Goal: Task Accomplishment & Management: Use online tool/utility

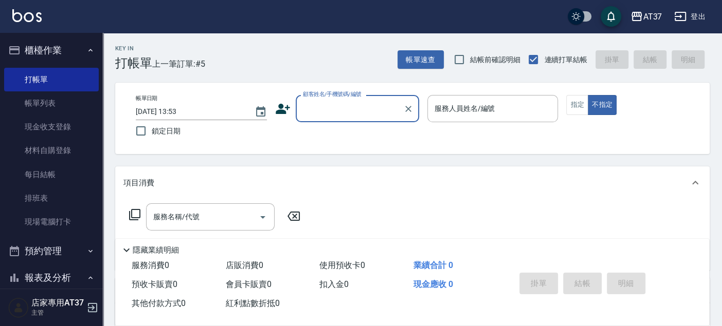
click at [355, 110] on input "顧客姓名/手機號碼/編號" at bounding box center [349, 109] width 99 height 18
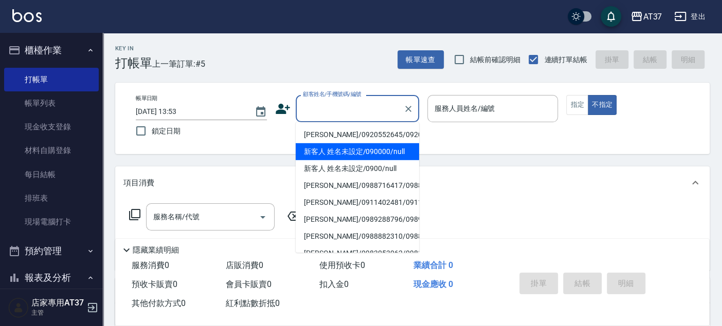
click at [384, 160] on li "新客人 姓名未設定/090000/null" at bounding box center [357, 151] width 123 height 17
type input "新客人 姓名未設定/090000/null"
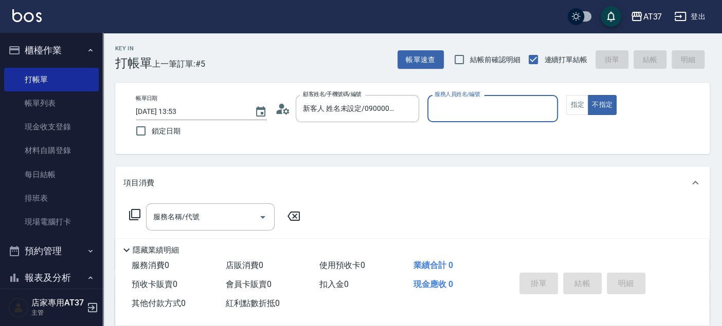
click at [503, 115] on input "服務人員姓名/編號" at bounding box center [493, 109] width 122 height 18
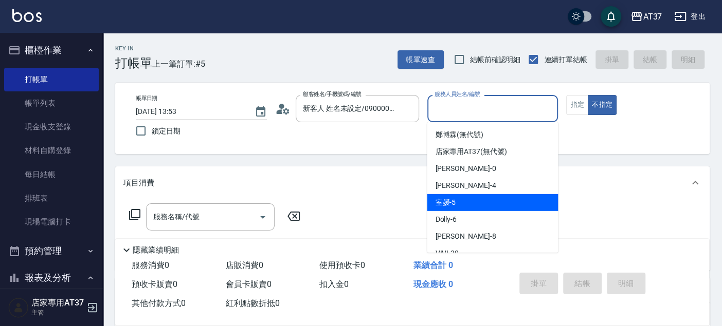
click at [520, 205] on div "室媛 -5" at bounding box center [492, 202] width 131 height 17
type input "室媛-5"
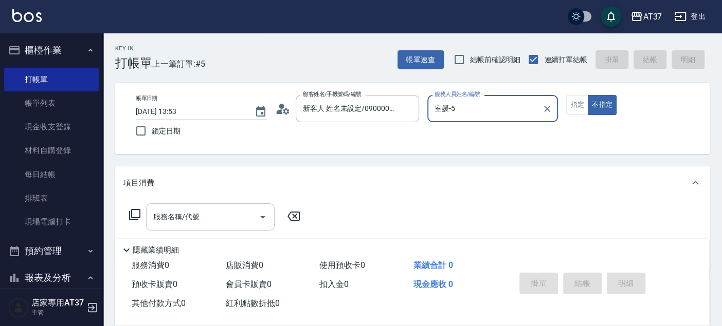
click at [201, 226] on div "服務名稱/代號" at bounding box center [210, 217] width 129 height 27
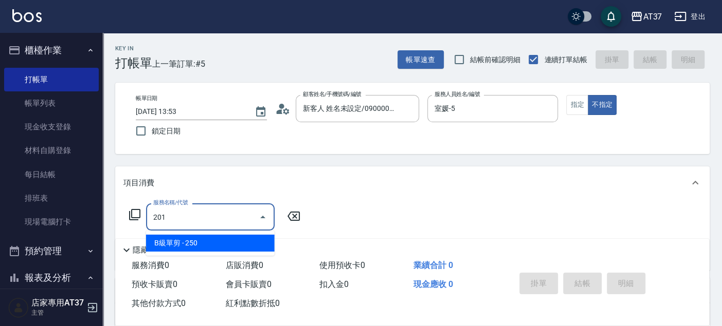
type input "B級單剪(201)"
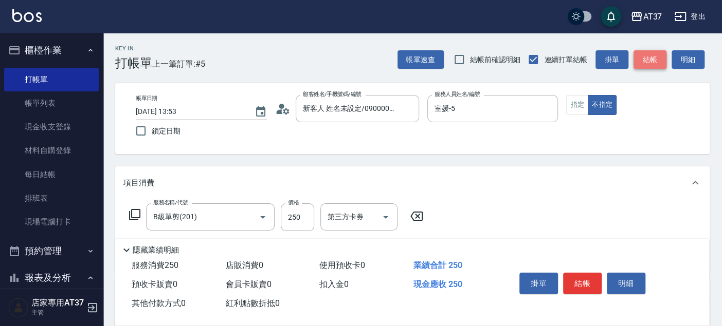
click at [645, 62] on button "結帳" at bounding box center [649, 59] width 33 height 19
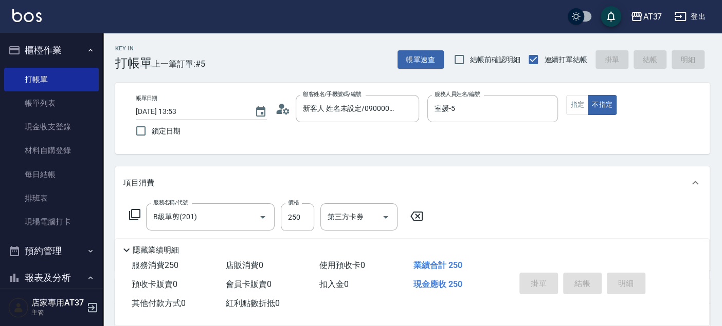
type input "2025/09/04 14:50"
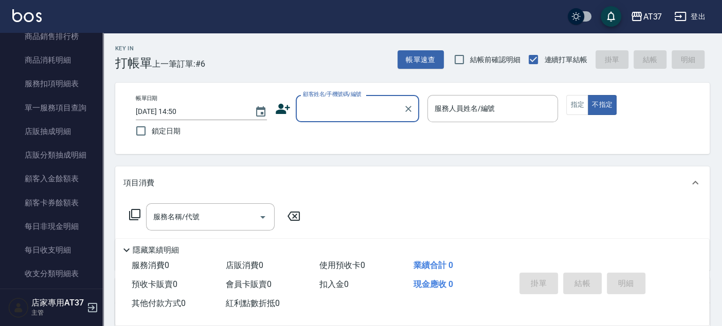
scroll to position [857, 0]
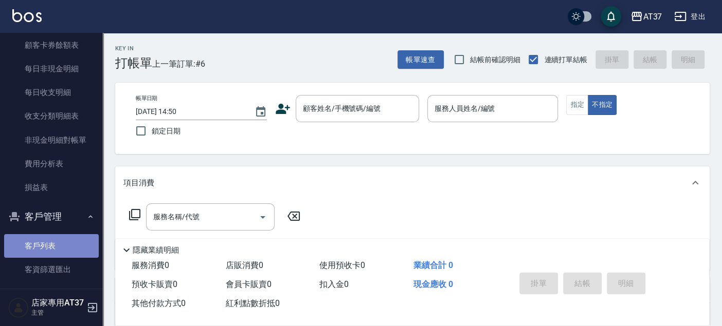
click at [60, 243] on link "客戶列表" at bounding box center [51, 246] width 95 height 24
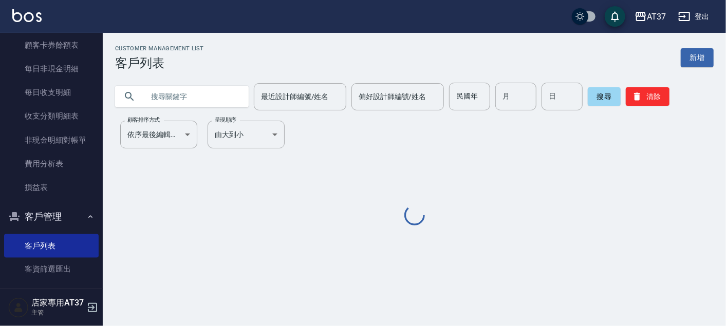
click at [297, 81] on div "最近設計師編號/姓名 最近設計師編號/姓名 偏好設計師編號/姓名 偏好設計師編號/姓名 民國年 民國年 月 月 日 日 搜尋 清除" at bounding box center [408, 90] width 611 height 40
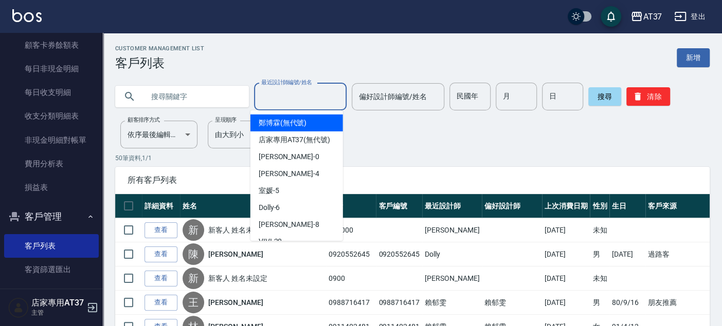
click at [288, 99] on input "最近設計師編號/姓名" at bounding box center [300, 97] width 83 height 18
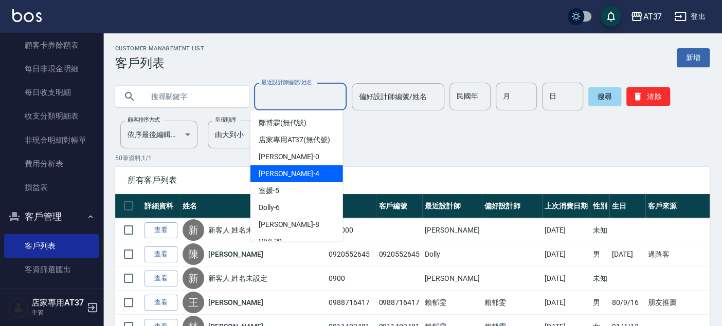
click at [285, 179] on span "Hannah -4" at bounding box center [289, 174] width 61 height 11
type input "[PERSON_NAME]-4"
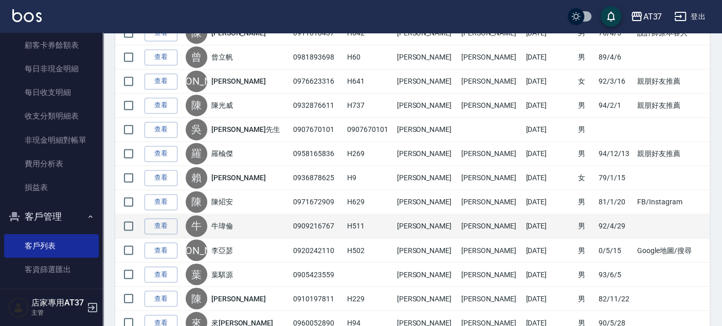
scroll to position [1140, 0]
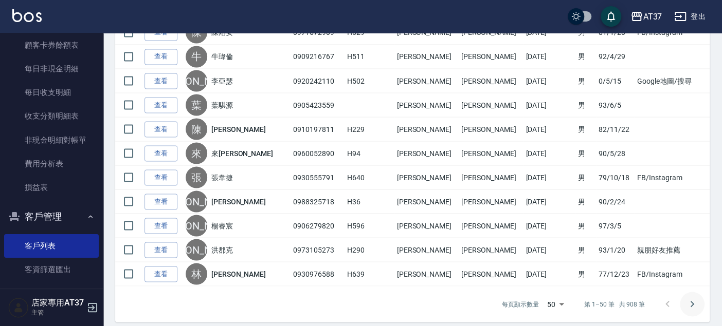
click at [688, 298] on icon "Go to next page" at bounding box center [692, 304] width 12 height 12
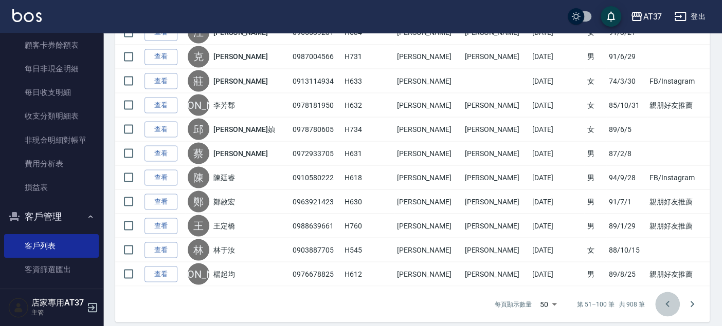
click at [669, 298] on icon "Go to previous page" at bounding box center [667, 304] width 12 height 12
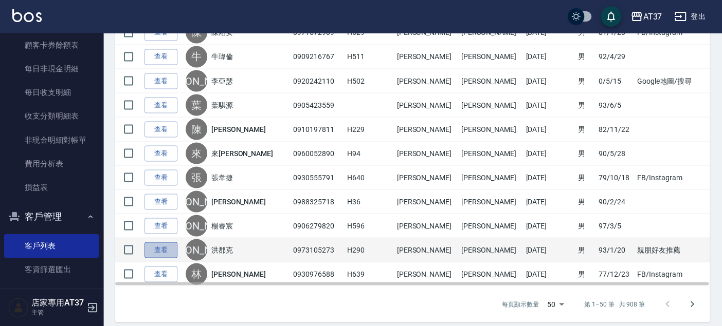
click at [156, 242] on link "查看" at bounding box center [160, 250] width 33 height 16
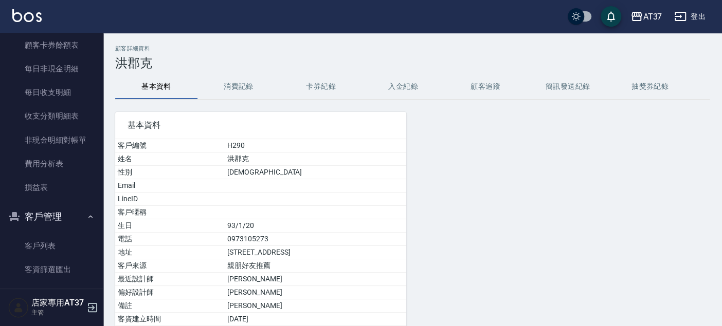
click at [248, 84] on button "消費記錄" at bounding box center [238, 87] width 82 height 25
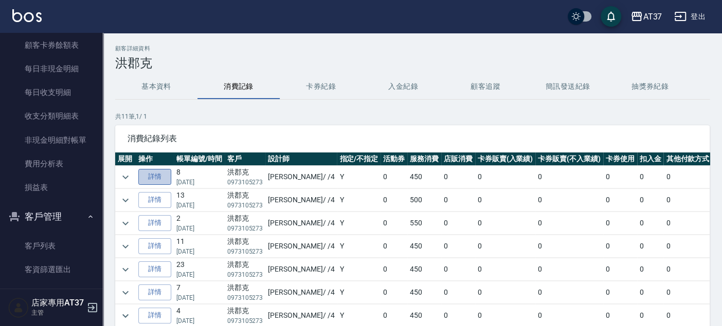
click at [163, 179] on link "詳情" at bounding box center [154, 177] width 33 height 16
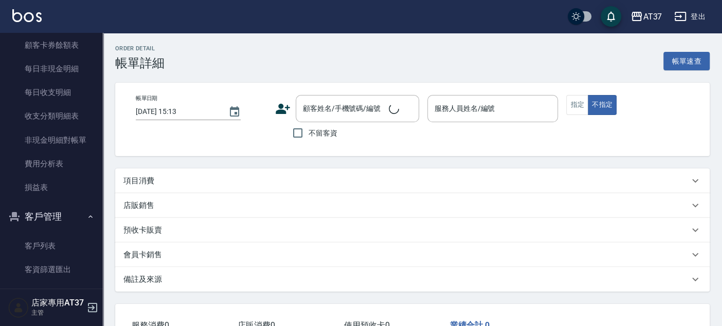
type input "2025/08/19 17:33"
type input "[PERSON_NAME]-4"
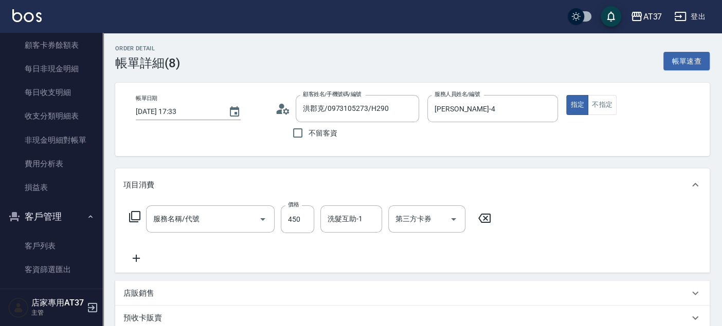
type input "洪郡克/0973105273/H290"
type input "A級洗+剪(204)"
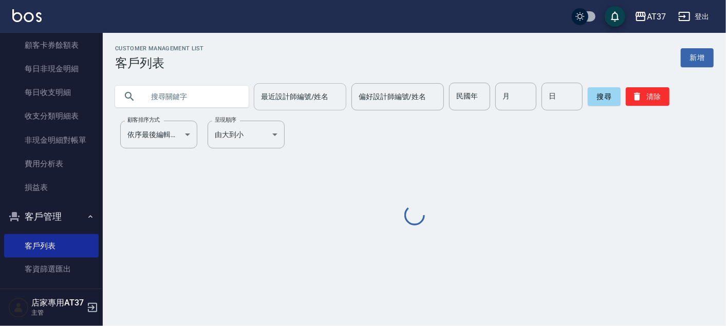
click at [284, 90] on input "最近設計師編號/姓名" at bounding box center [300, 97] width 83 height 18
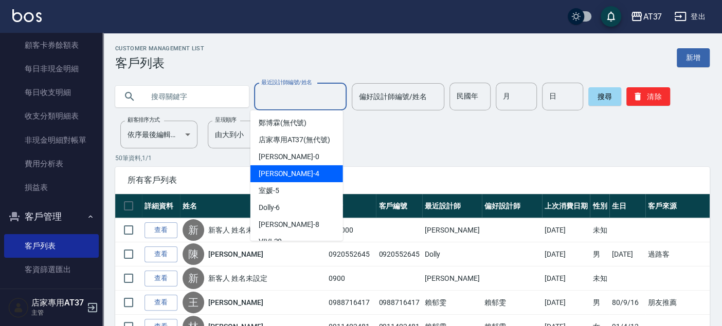
click at [299, 183] on div "Hannah -4" at bounding box center [296, 174] width 93 height 17
type input "[PERSON_NAME]-4"
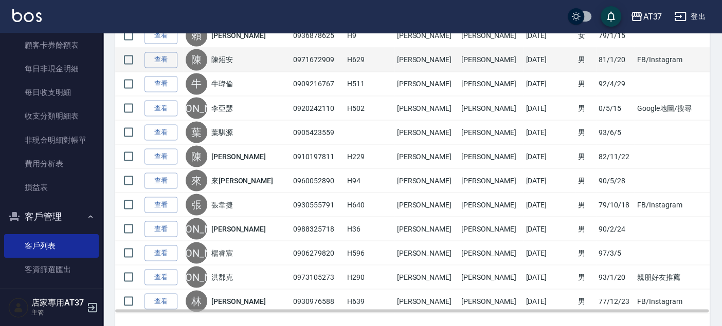
scroll to position [1140, 0]
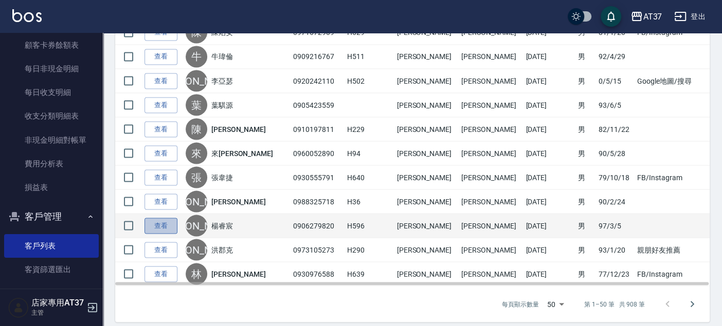
click at [155, 219] on link "查看" at bounding box center [160, 226] width 33 height 16
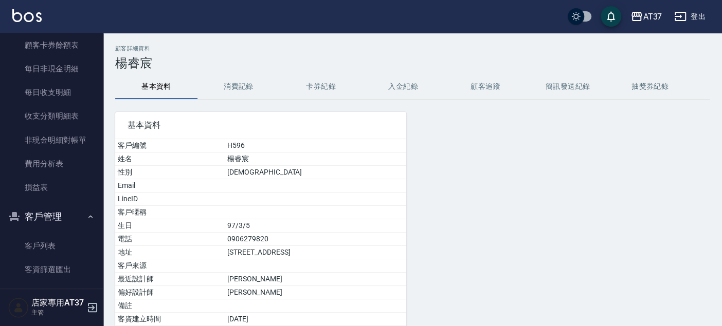
click at [248, 73] on div "顧客詳細資料 楊睿宸 基本資料 消費記錄 卡券紀錄 入金紀錄 顧客追蹤 簡訊發送紀錄 抽獎券紀錄 基本資料 客戶編號 H596 姓名 楊睿宸 性別 MALE …" at bounding box center [412, 219] width 619 height 348
drag, startPoint x: 248, startPoint y: 73, endPoint x: 242, endPoint y: 86, distance: 14.5
click at [245, 86] on button "消費記錄" at bounding box center [238, 87] width 82 height 25
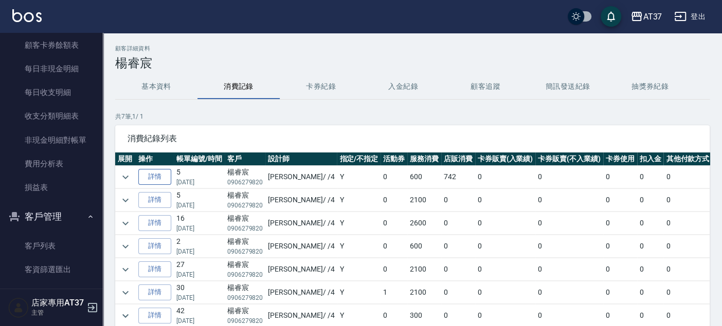
click at [162, 180] on link "詳情" at bounding box center [154, 177] width 33 height 16
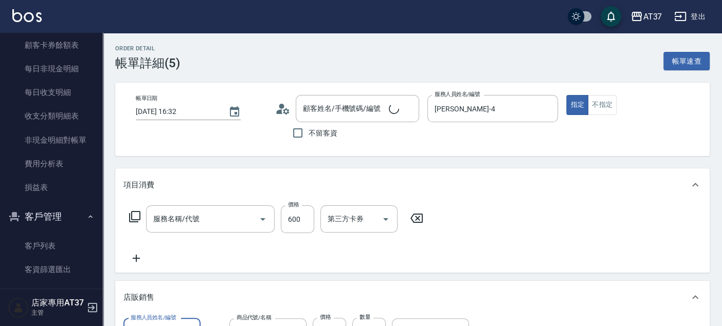
type input "2025/08/21 16:32"
type input "[PERSON_NAME]-4"
type input "A級洗+剪(204)"
type input "楊睿宸/0906279820 /H596"
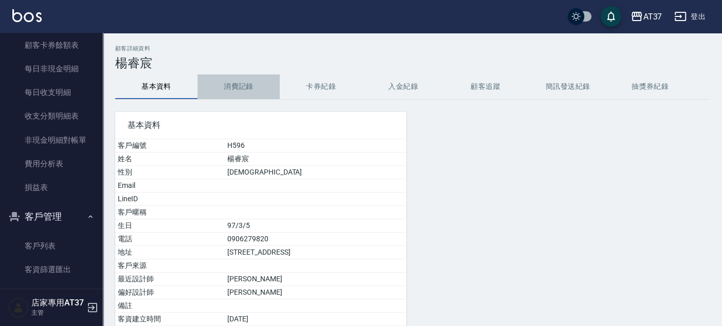
click at [242, 86] on button "消費記錄" at bounding box center [238, 87] width 82 height 25
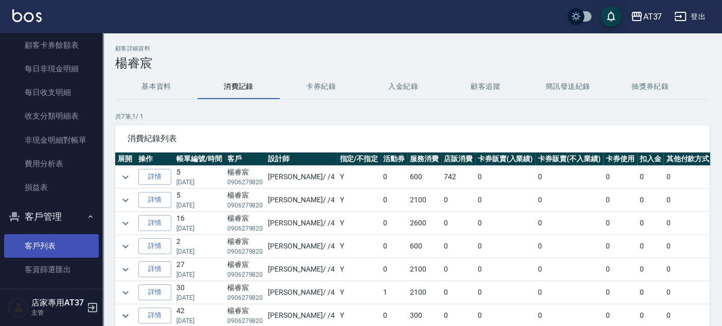
click at [41, 239] on link "客戶列表" at bounding box center [51, 246] width 95 height 24
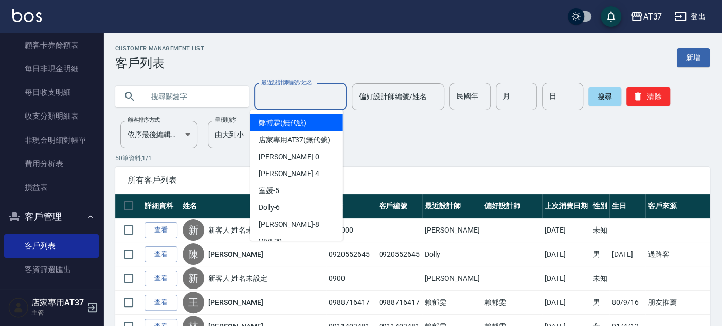
click at [293, 92] on input "最近設計師編號/姓名" at bounding box center [300, 97] width 83 height 18
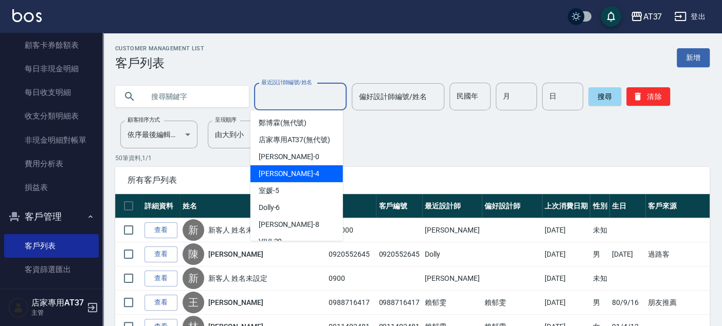
click at [290, 181] on div "Hannah -4" at bounding box center [296, 174] width 93 height 17
type input "[PERSON_NAME]-4"
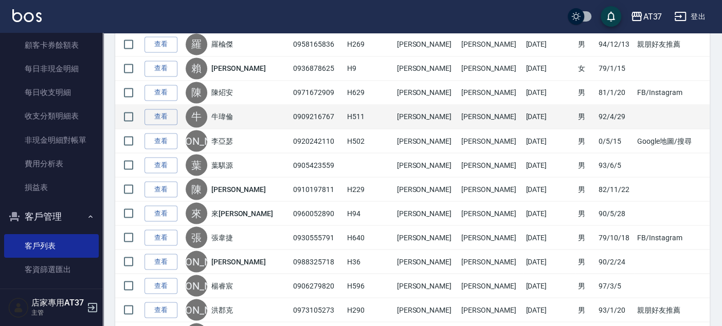
scroll to position [1140, 0]
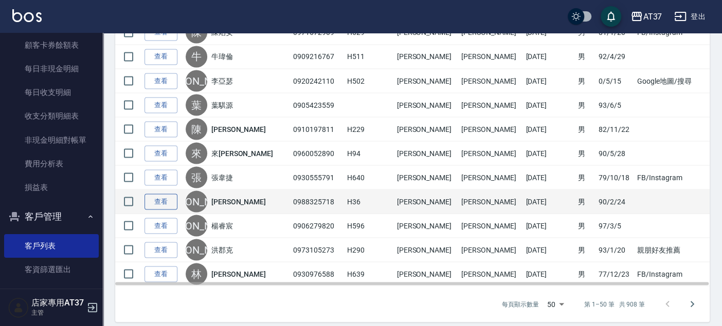
click at [157, 194] on link "查看" at bounding box center [160, 202] width 33 height 16
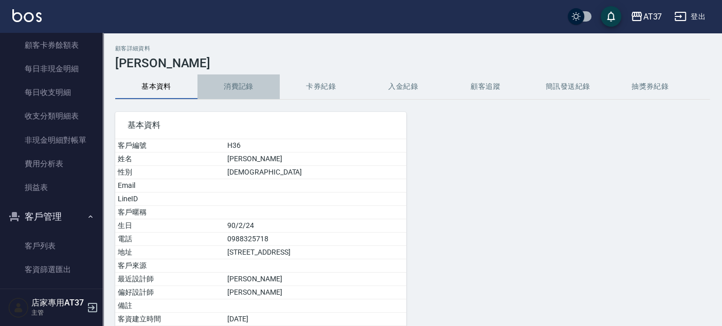
click at [239, 94] on button "消費記錄" at bounding box center [238, 87] width 82 height 25
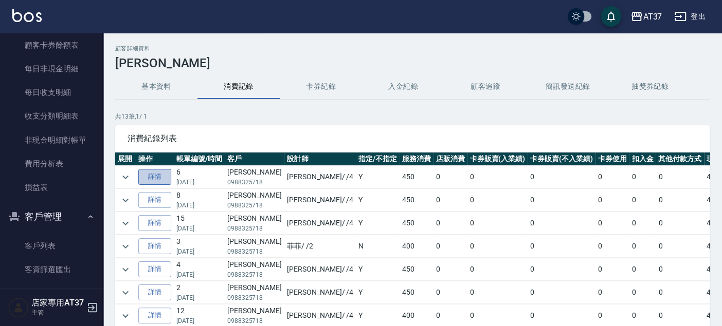
click at [157, 173] on link "詳情" at bounding box center [154, 177] width 33 height 16
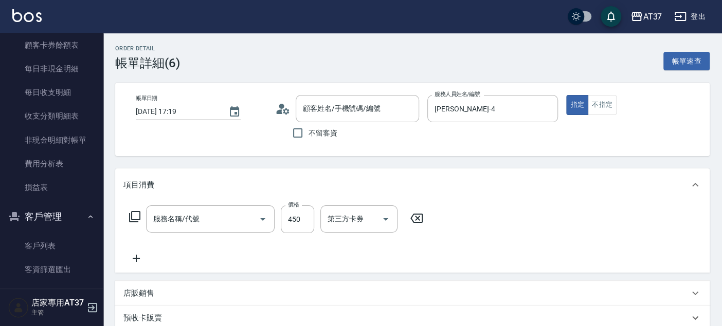
type input "2025/08/21 17:19"
type input "[PERSON_NAME]-4"
type input "A級洗+剪(204)"
type input "李嘉祐/0988325718/H36"
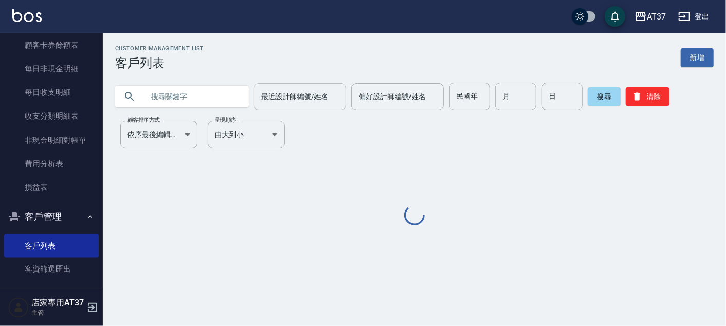
click at [254, 97] on div "最近設計師編號/姓名" at bounding box center [300, 96] width 93 height 27
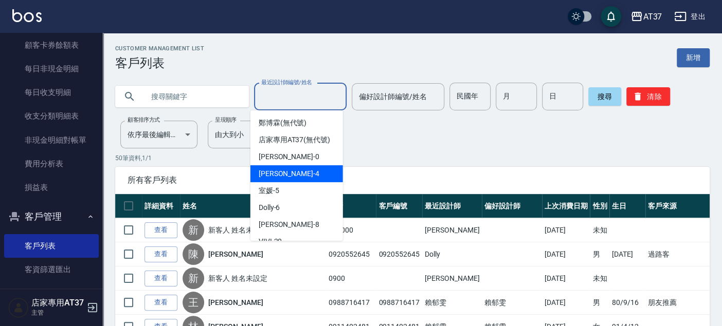
click at [290, 183] on div "Hannah -4" at bounding box center [296, 174] width 93 height 17
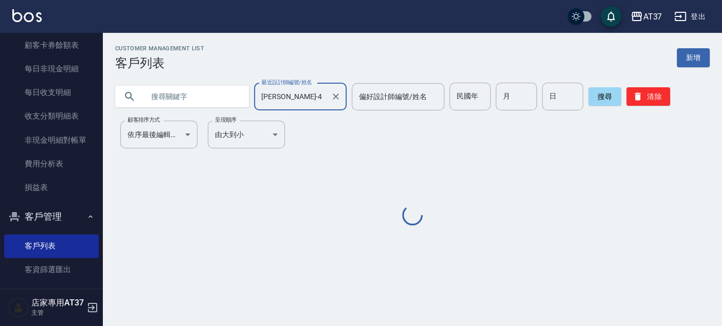
type input "[PERSON_NAME]-4"
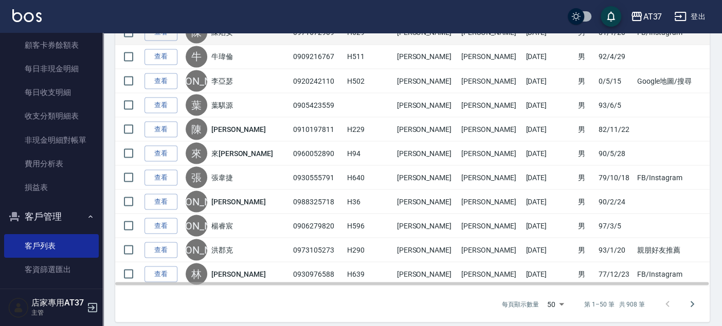
scroll to position [1083, 0]
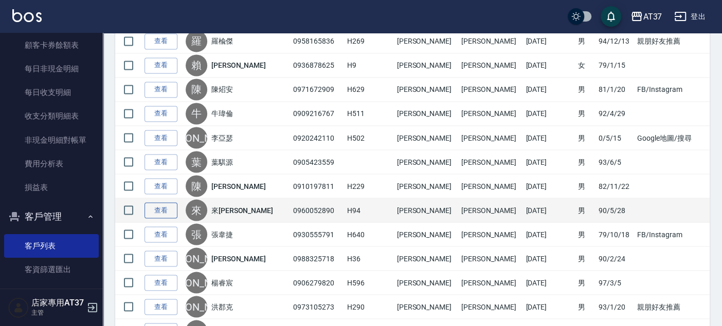
click at [161, 203] on link "查看" at bounding box center [160, 211] width 33 height 16
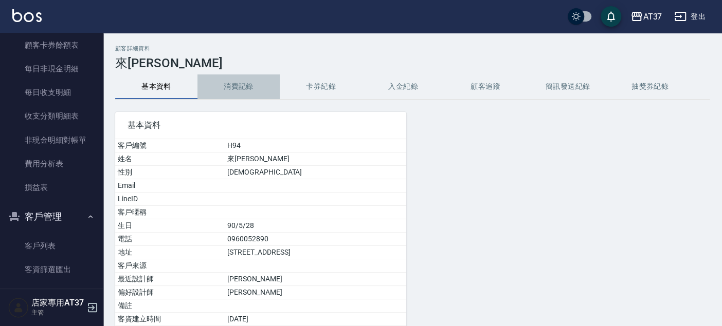
click at [238, 77] on button "消費記錄" at bounding box center [238, 87] width 82 height 25
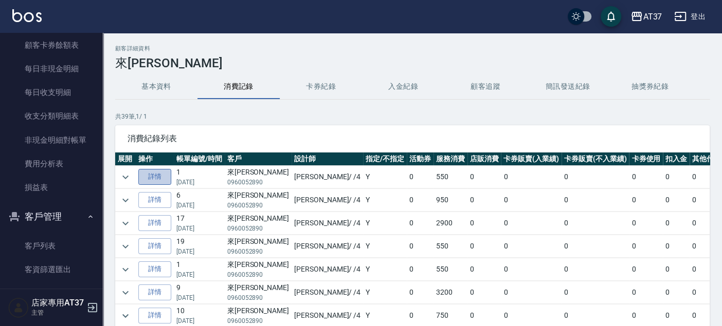
click at [152, 174] on link "詳情" at bounding box center [154, 177] width 33 height 16
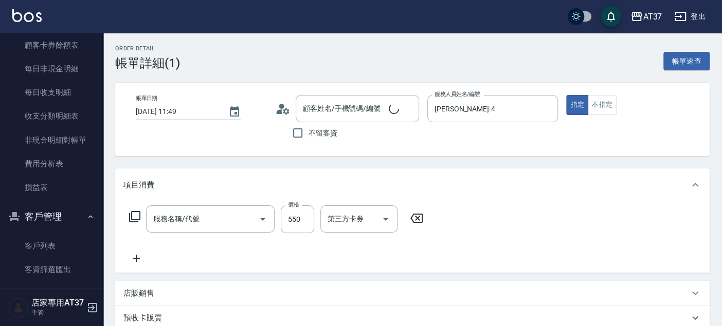
type input "2025/08/23 11:49"
type input "[PERSON_NAME]-4"
type input "來宇恩/0960052890/H94"
type input "A級洗+剪(204)"
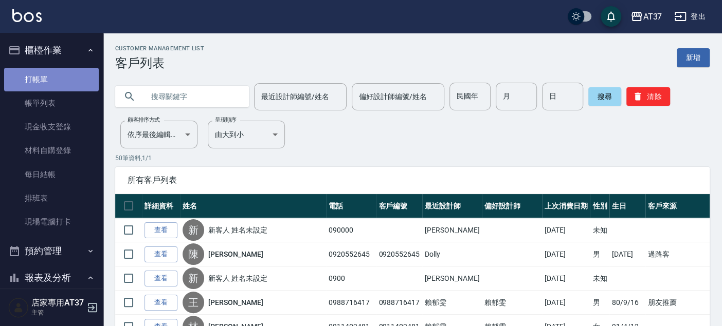
click at [59, 83] on link "打帳單" at bounding box center [51, 80] width 95 height 24
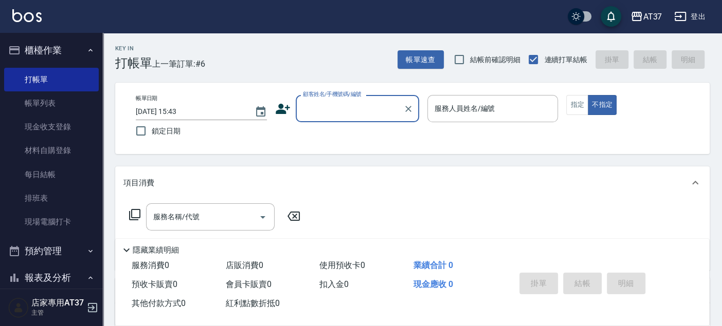
click at [358, 105] on input "顧客姓名/手機號碼/編號" at bounding box center [349, 109] width 99 height 18
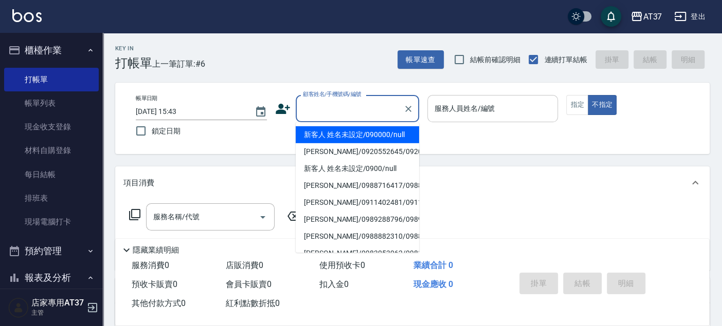
drag, startPoint x: 357, startPoint y: 141, endPoint x: 463, endPoint y: 120, distance: 108.4
click at [357, 141] on li "新客人 姓名未設定/090000/null" at bounding box center [357, 134] width 123 height 17
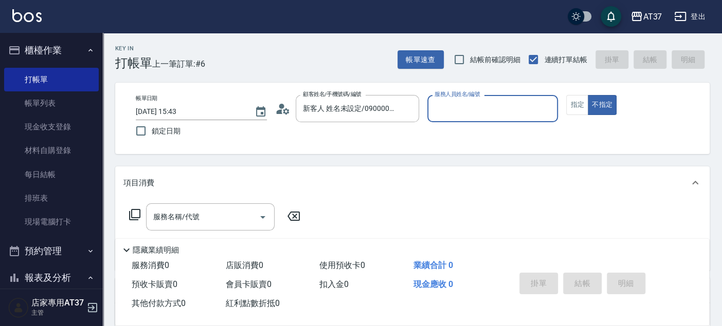
type input "新客人 姓名未設定/090000/null"
click at [469, 105] on input "服務人員姓名/編號" at bounding box center [493, 109] width 122 height 18
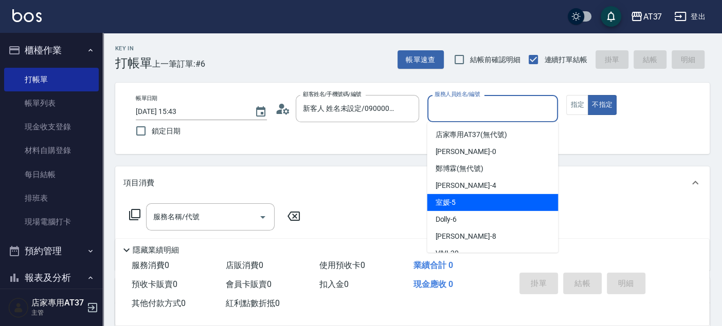
click at [483, 201] on div "室媛 -5" at bounding box center [492, 202] width 131 height 17
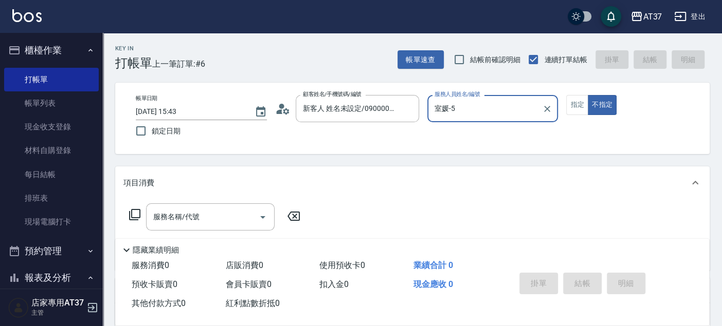
type input "室媛-5"
click at [240, 202] on div "服務名稱/代號 服務名稱/代號" at bounding box center [412, 234] width 594 height 71
click at [197, 222] on div "服務名稱/代號 服務名稱/代號" at bounding box center [210, 217] width 129 height 27
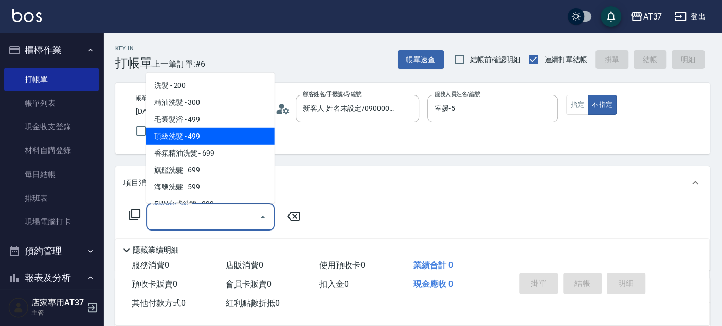
click at [221, 135] on span "頂級洗髮 - 499" at bounding box center [210, 136] width 129 height 17
type input "頂級洗髮(104)"
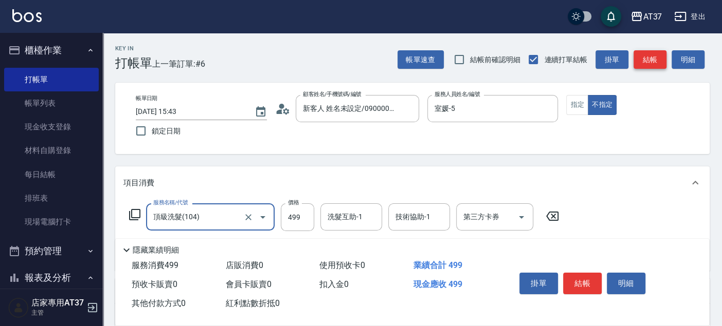
click at [643, 60] on button "結帳" at bounding box center [649, 59] width 33 height 19
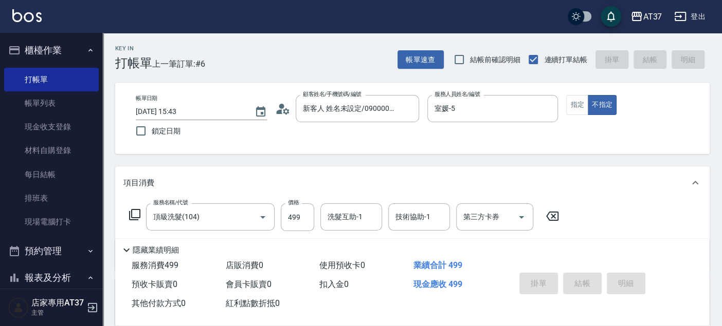
type input "2025/09/04 15:44"
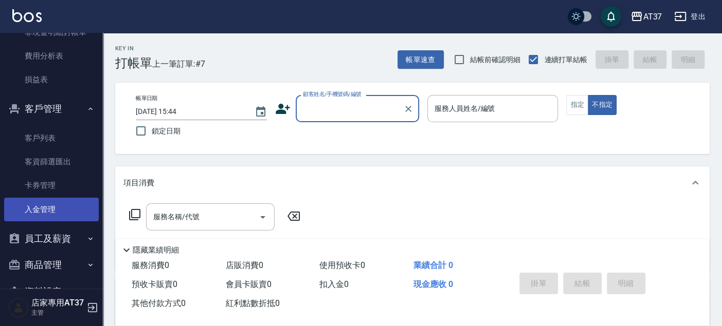
scroll to position [991, 0]
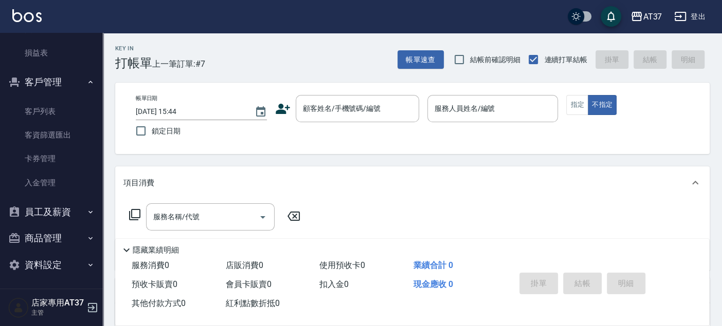
click at [51, 96] on ul "客戶列表 客資篩選匯出 卡券管理 入金管理" at bounding box center [51, 147] width 95 height 103
click at [52, 109] on link "客戶列表" at bounding box center [51, 112] width 95 height 24
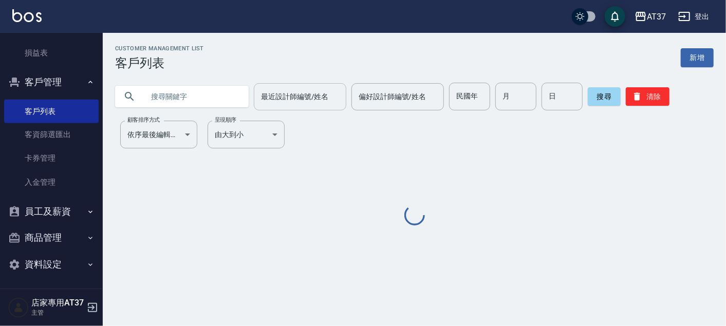
click at [276, 103] on input "最近設計師編號/姓名" at bounding box center [300, 97] width 83 height 18
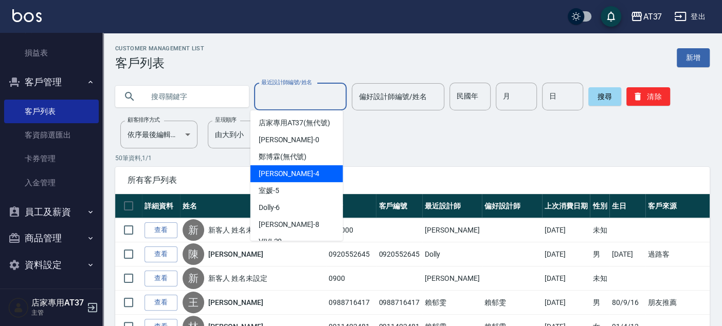
click at [292, 180] on div "Hannah -4" at bounding box center [296, 174] width 93 height 17
type input "[PERSON_NAME]-4"
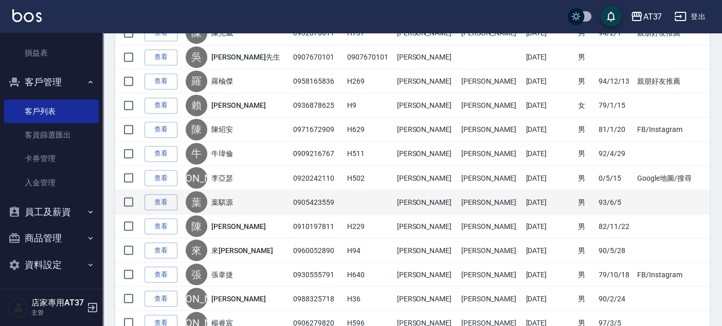
scroll to position [1026, 0]
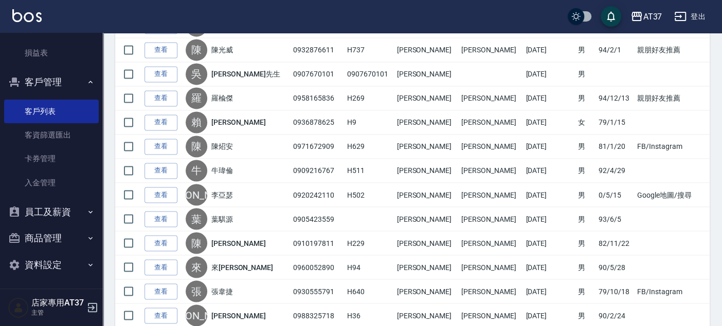
click at [151, 163] on link "查看" at bounding box center [160, 171] width 33 height 16
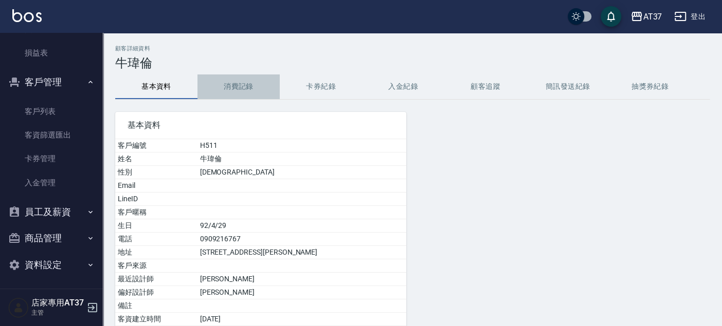
click at [227, 92] on button "消費記錄" at bounding box center [238, 87] width 82 height 25
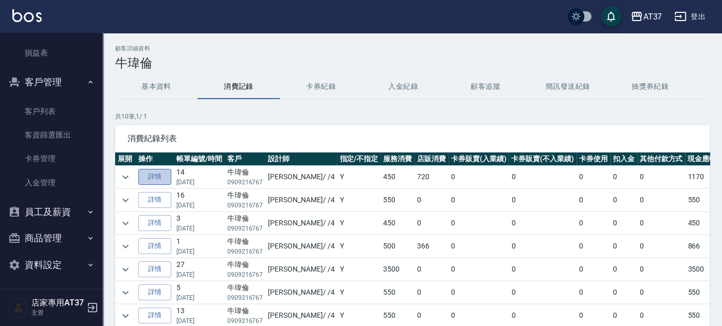
click at [157, 173] on link "詳情" at bounding box center [154, 177] width 33 height 16
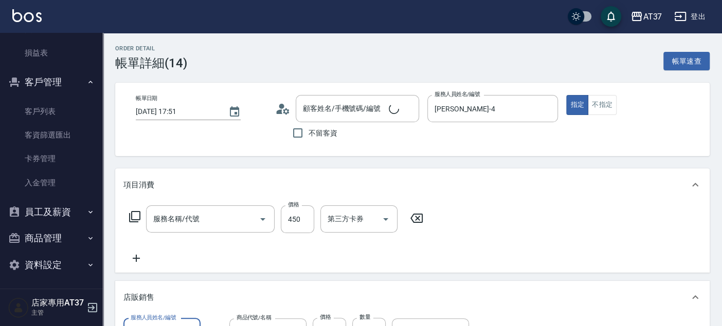
type input "2025/08/23 17:51"
type input "[PERSON_NAME]-4"
type input "A級洗+剪(204)"
type input "牛瑋倫/0909216767 /H511"
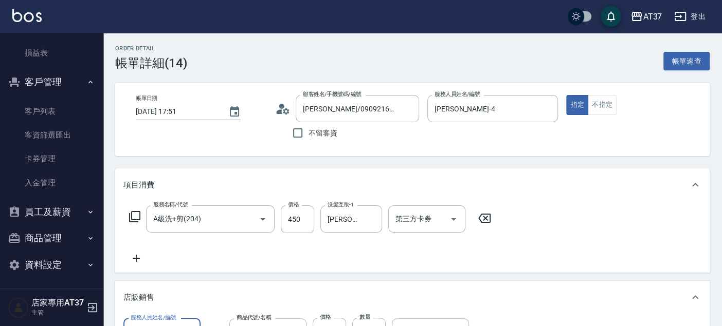
scroll to position [0, 0]
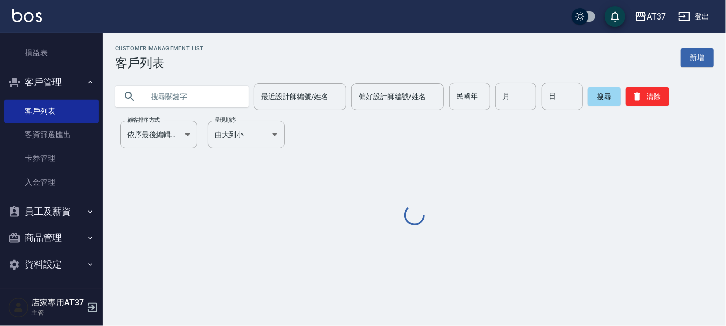
click at [270, 93] on input "最近設計師編號/姓名" at bounding box center [300, 97] width 83 height 18
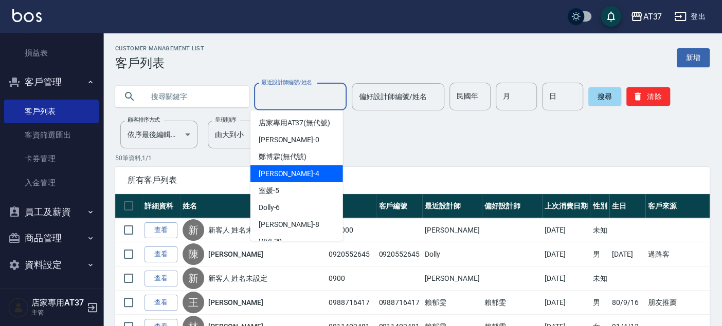
click at [288, 179] on span "Hannah -4" at bounding box center [289, 174] width 61 height 11
type input "[PERSON_NAME]-4"
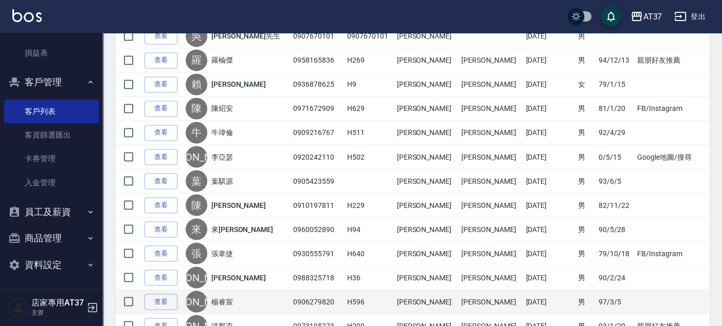
scroll to position [1085, 0]
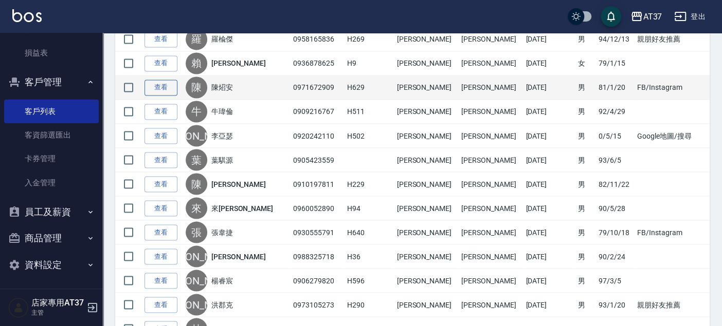
click at [151, 84] on link "查看" at bounding box center [160, 88] width 33 height 16
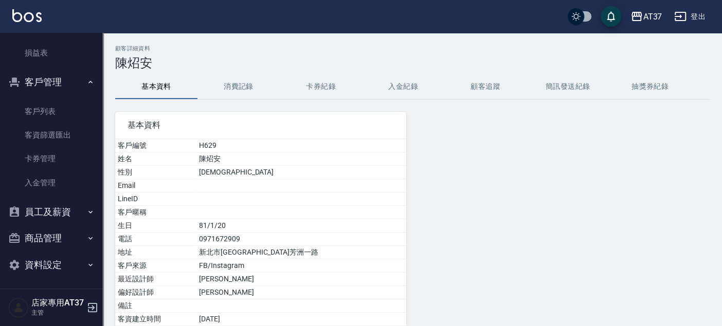
click at [227, 86] on button "消費記錄" at bounding box center [238, 87] width 82 height 25
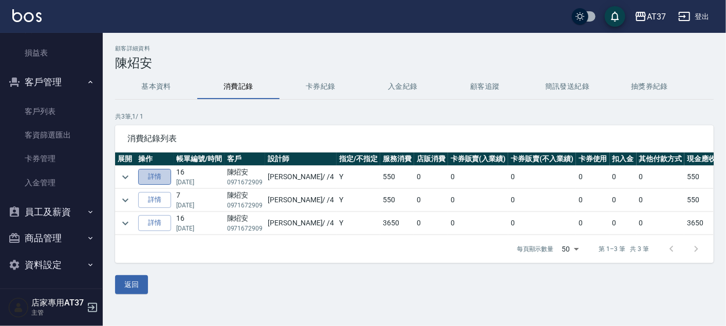
click at [157, 173] on link "詳情" at bounding box center [154, 177] width 33 height 16
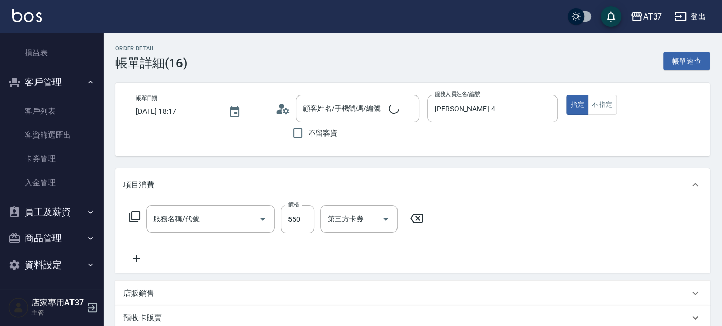
type input "2025/08/23 18:17"
type input "[PERSON_NAME]-4"
type input "陳炤安/0971672909/H629"
type input "A級洗+剪(204)"
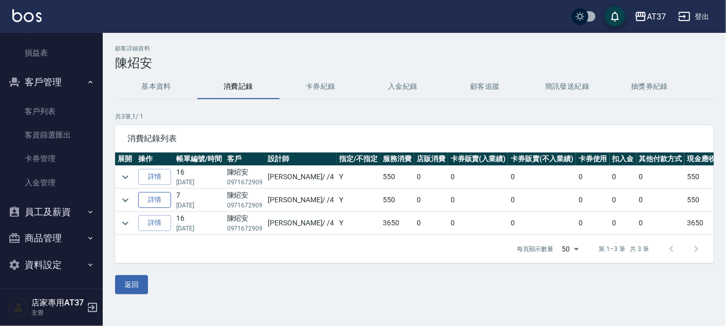
click at [152, 202] on link "詳情" at bounding box center [154, 200] width 33 height 16
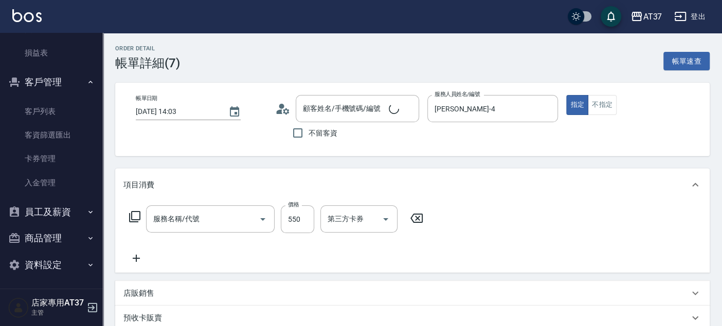
type input "2025/08/02 14:03"
type input "[PERSON_NAME]-4"
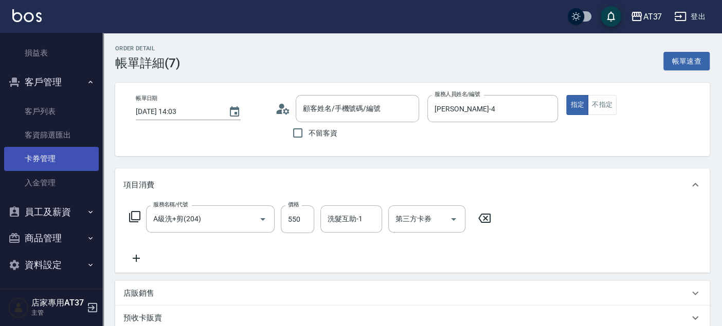
type input "陳炤安/0971672909/H629"
type input "A級洗+剪(204)"
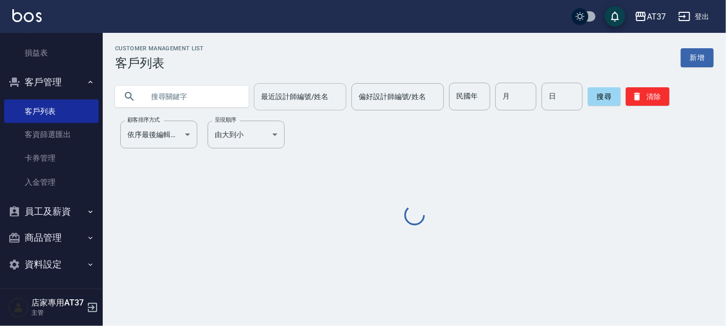
click at [270, 92] on div "最近設計師編號/姓名 最近設計師編號/姓名" at bounding box center [300, 96] width 93 height 27
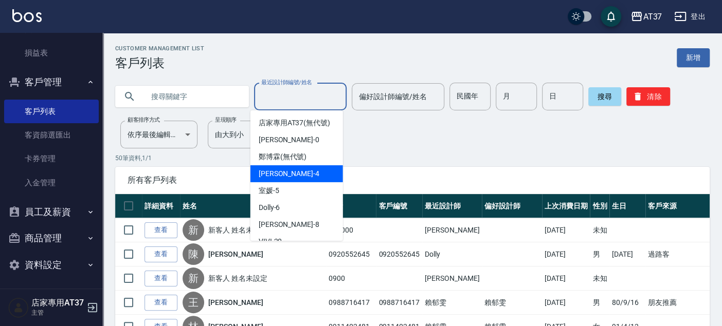
click at [291, 183] on div "Hannah -4" at bounding box center [296, 174] width 93 height 17
type input "[PERSON_NAME]-4"
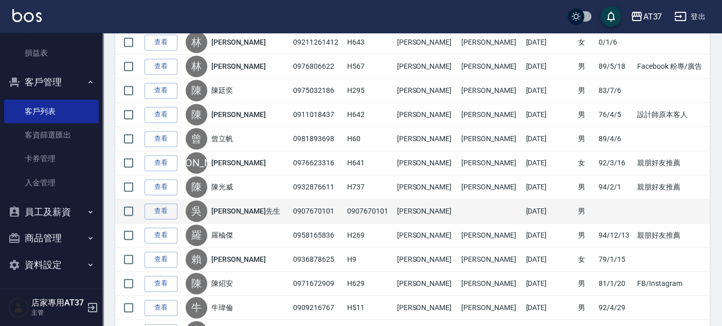
scroll to position [914, 0]
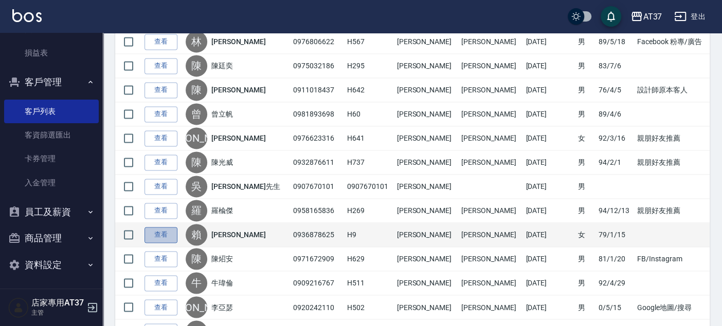
click at [167, 227] on link "查看" at bounding box center [160, 235] width 33 height 16
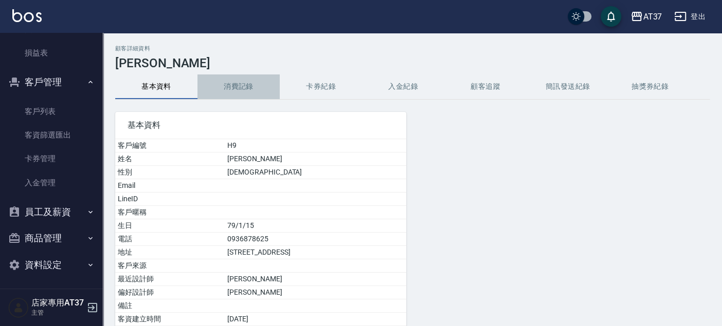
click at [236, 90] on button "消費記錄" at bounding box center [238, 87] width 82 height 25
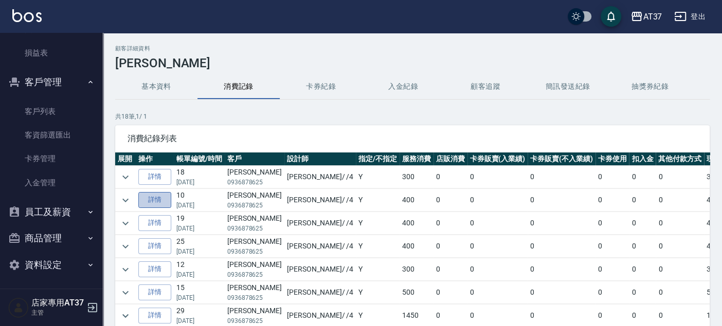
click at [154, 198] on link "詳情" at bounding box center [154, 200] width 33 height 16
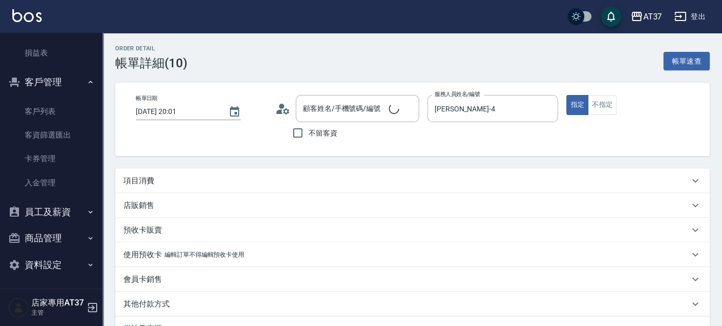
type input "2025/08/06 20:01"
type input "[PERSON_NAME]-4"
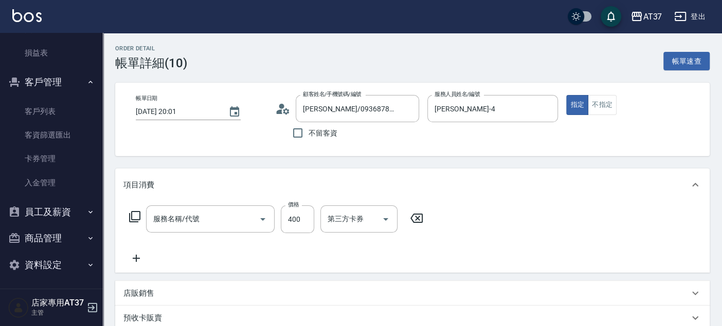
type input "賴薏如/0936878625/H9"
type input "毛囊髮浴(103)"
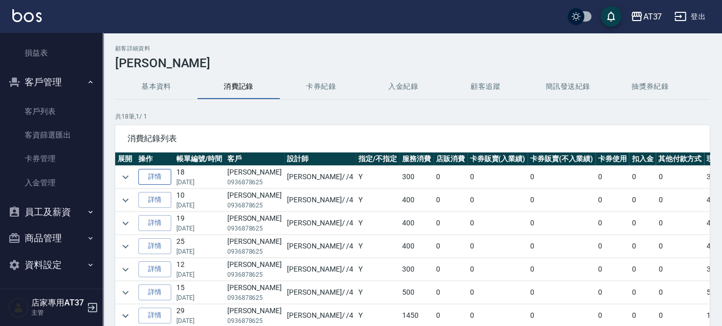
click at [146, 173] on link "詳情" at bounding box center [154, 177] width 33 height 16
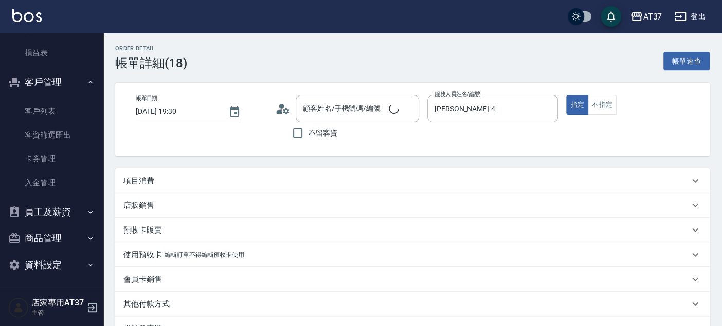
type input "2025/08/23 19:30"
type input "[PERSON_NAME]-4"
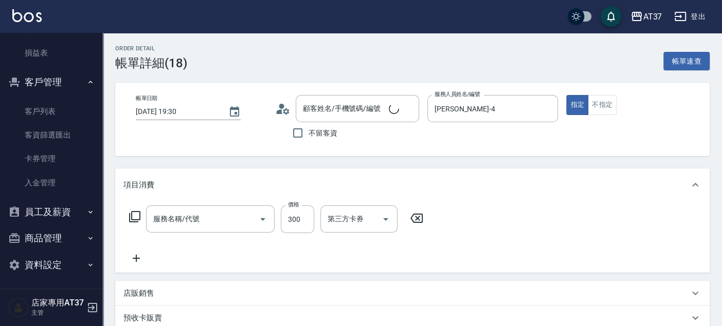
type input "賴薏如/0936878625/H9"
type input "精油洗髮(102)"
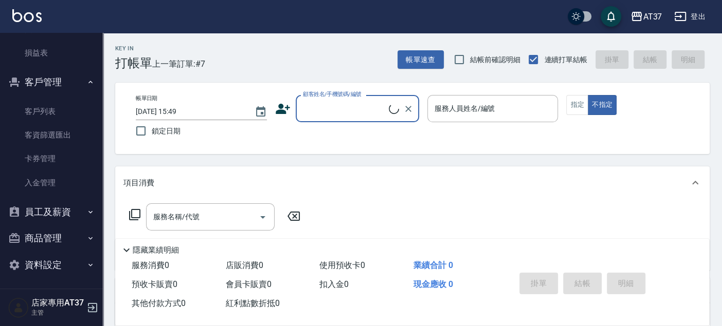
click at [335, 113] on input "顧客姓名/手機號碼/編號" at bounding box center [344, 109] width 88 height 18
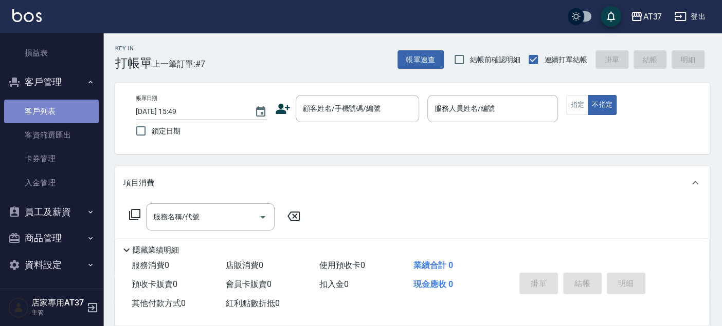
click at [74, 118] on link "客戶列表" at bounding box center [51, 112] width 95 height 24
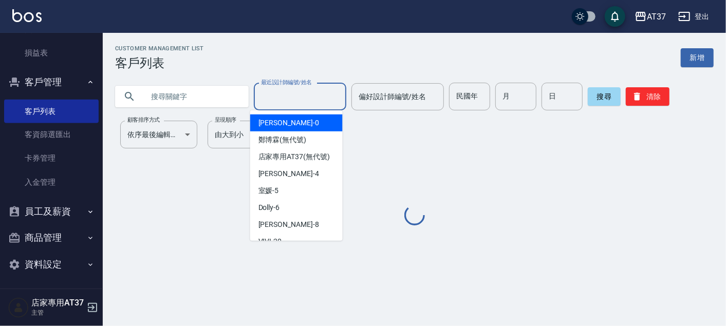
click at [326, 103] on input "最近設計師編號/姓名" at bounding box center [300, 97] width 83 height 18
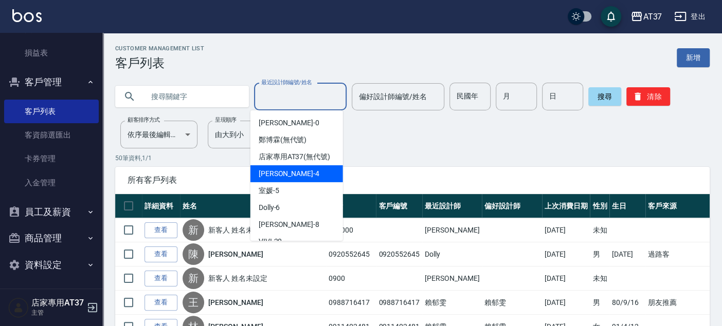
click at [308, 183] on div "Hannah -4" at bounding box center [296, 174] width 93 height 17
type input "[PERSON_NAME]-4"
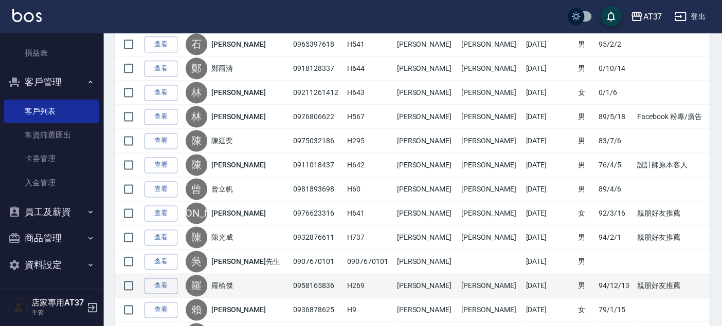
scroll to position [914, 0]
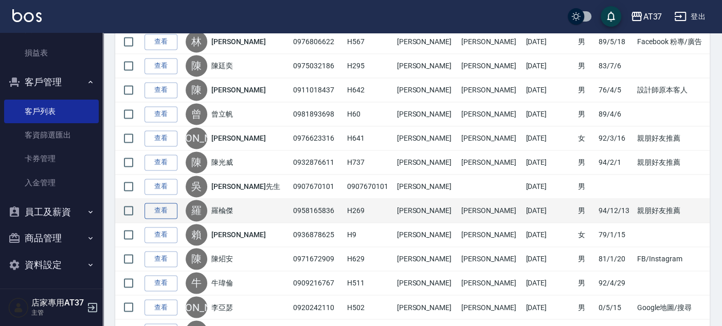
click at [160, 203] on link "查看" at bounding box center [160, 211] width 33 height 16
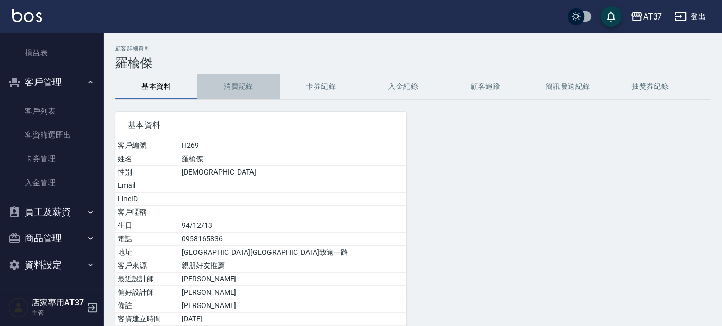
click at [256, 86] on button "消費記錄" at bounding box center [238, 87] width 82 height 25
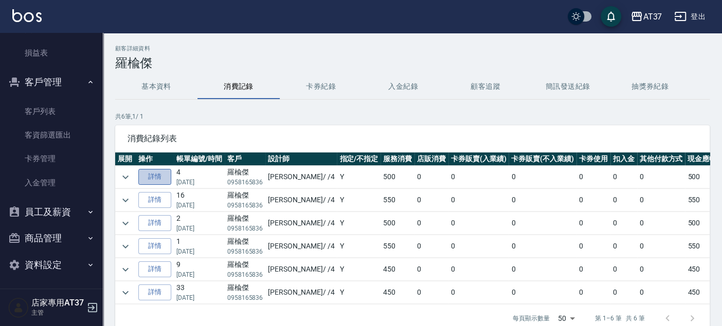
click at [159, 170] on link "詳情" at bounding box center [154, 177] width 33 height 16
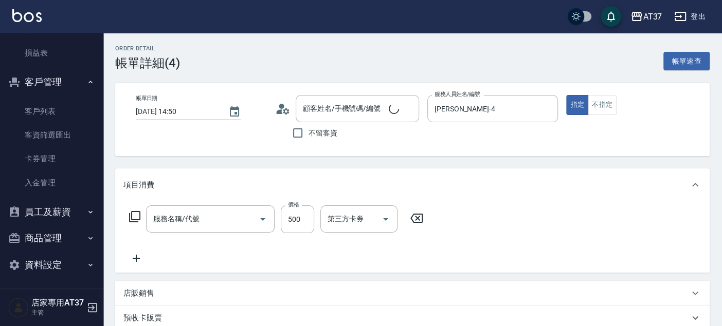
type input "2025/08/26 14:50"
type input "[PERSON_NAME]-4"
type input "B精油洗+剪(207)"
type input "羅楡傑/0958165836/H269"
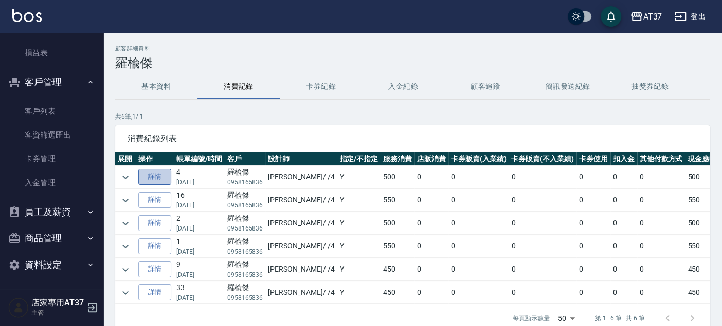
click at [159, 179] on link "詳情" at bounding box center [154, 177] width 33 height 16
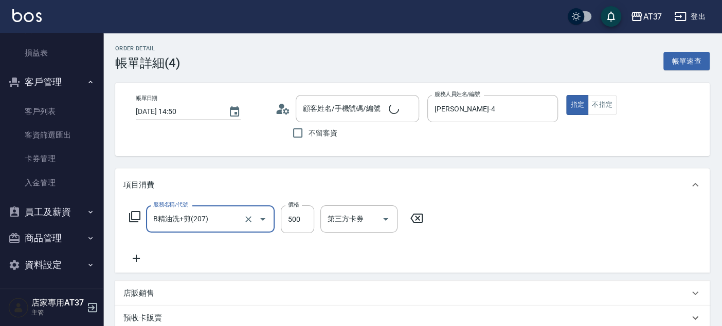
type input "羅楡傑/0958165836/H269"
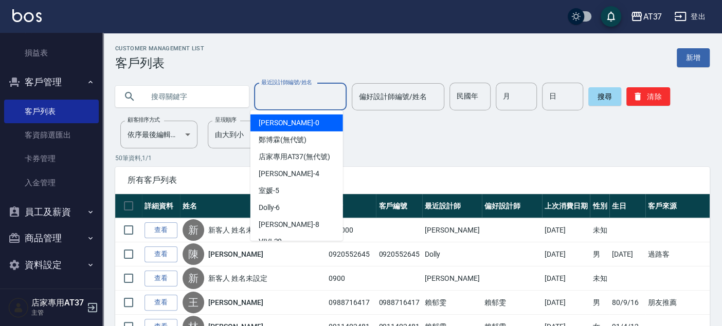
click at [268, 100] on input "最近設計師編號/姓名" at bounding box center [300, 97] width 83 height 18
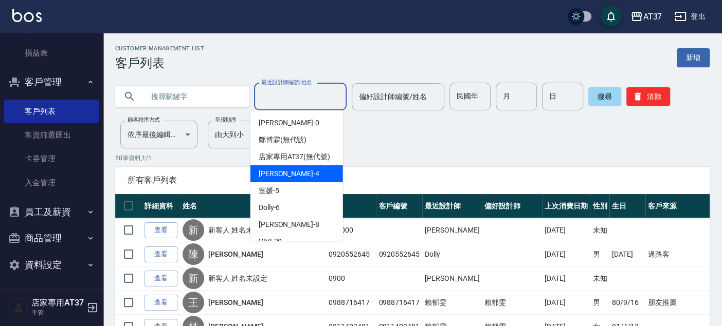
click at [285, 179] on span "Hannah -4" at bounding box center [289, 174] width 61 height 11
type input "[PERSON_NAME]-4"
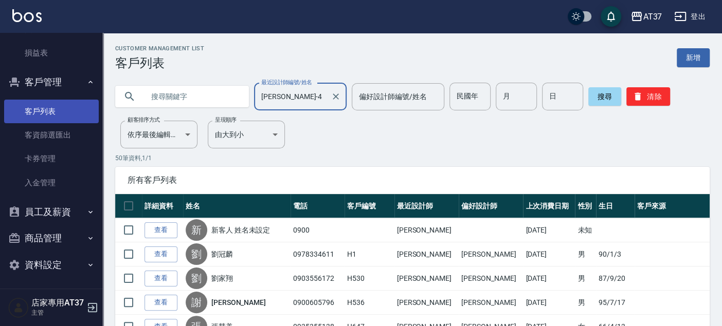
click at [42, 111] on link "客戶列表" at bounding box center [51, 112] width 95 height 24
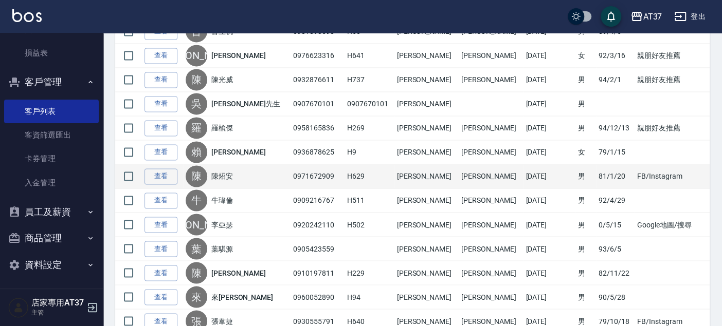
scroll to position [971, 0]
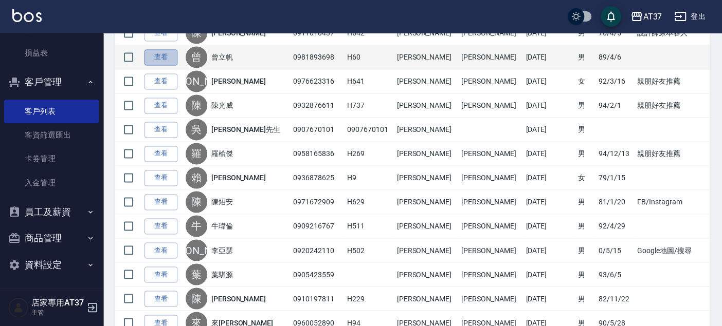
click at [155, 49] on link "查看" at bounding box center [160, 57] width 33 height 16
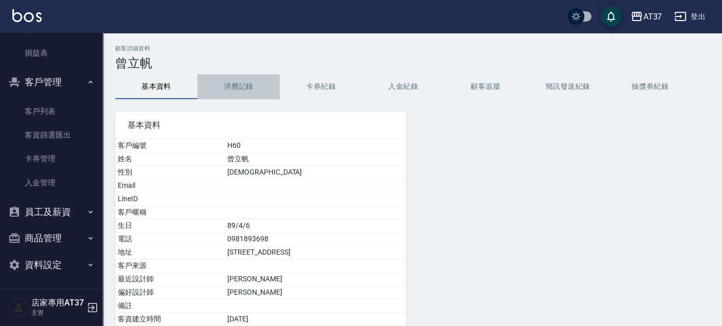
click at [238, 85] on button "消費記錄" at bounding box center [238, 87] width 82 height 25
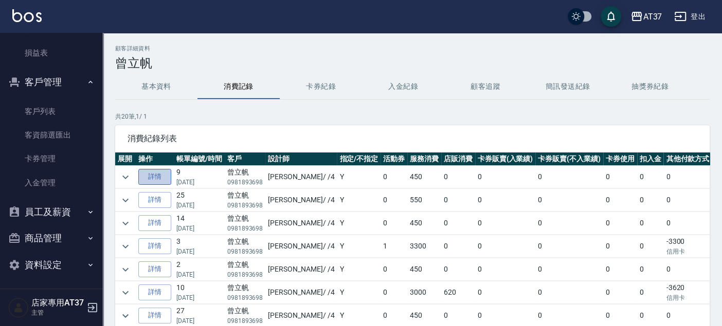
click at [153, 176] on link "詳情" at bounding box center [154, 177] width 33 height 16
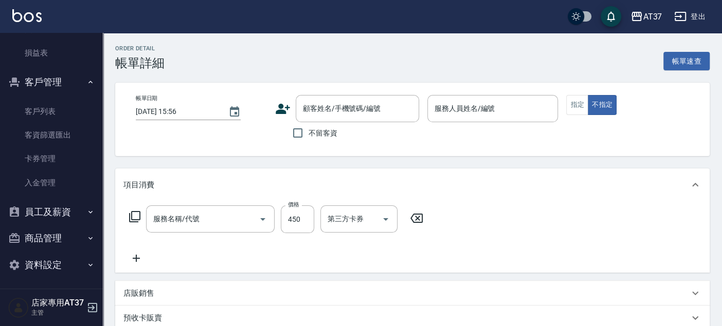
type input "2025/08/26 16:58"
type input "[PERSON_NAME]-4"
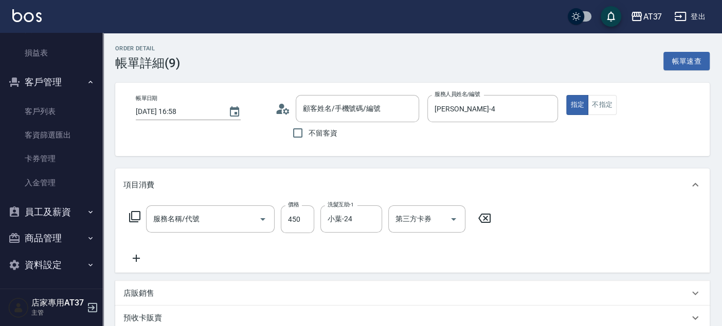
type input "A級洗+剪(204)"
type input "曾立帆/0981893698/H60"
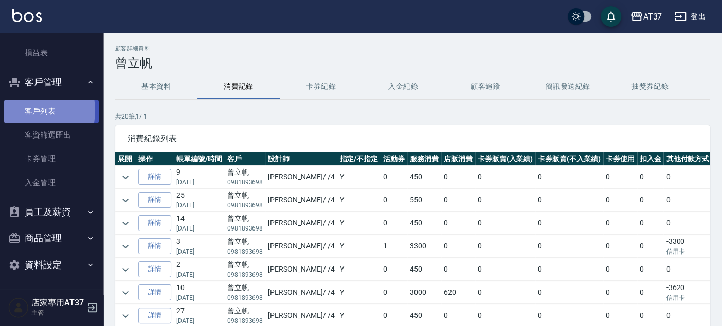
click at [26, 110] on link "客戶列表" at bounding box center [51, 112] width 95 height 24
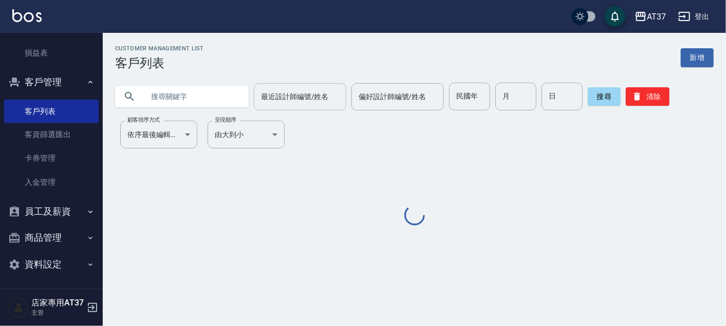
click at [280, 98] on input "最近設計師編號/姓名" at bounding box center [300, 97] width 83 height 18
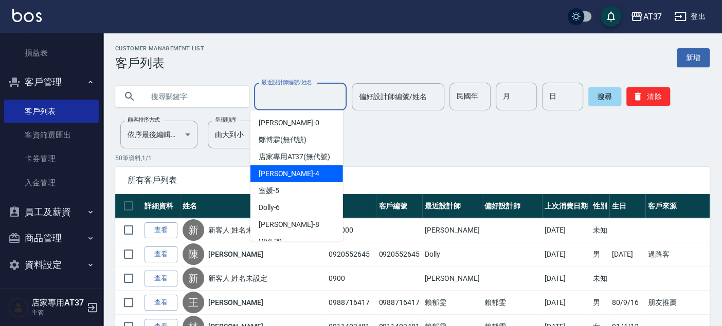
click at [285, 179] on span "Hannah -4" at bounding box center [289, 174] width 61 height 11
type input "[PERSON_NAME]-4"
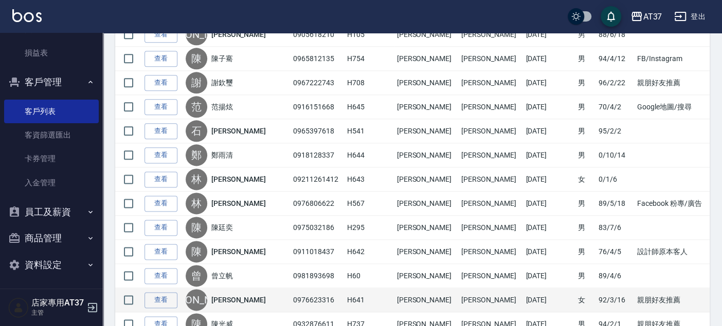
scroll to position [742, 0]
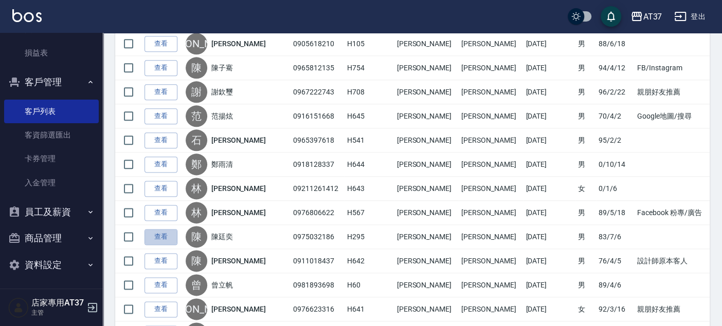
click at [158, 232] on link "查看" at bounding box center [160, 237] width 33 height 16
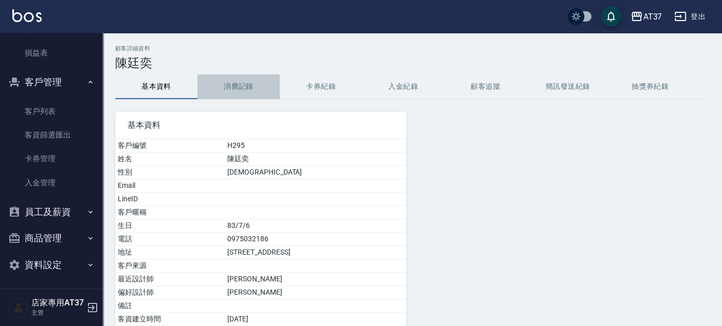
click at [241, 88] on button "消費記錄" at bounding box center [238, 87] width 82 height 25
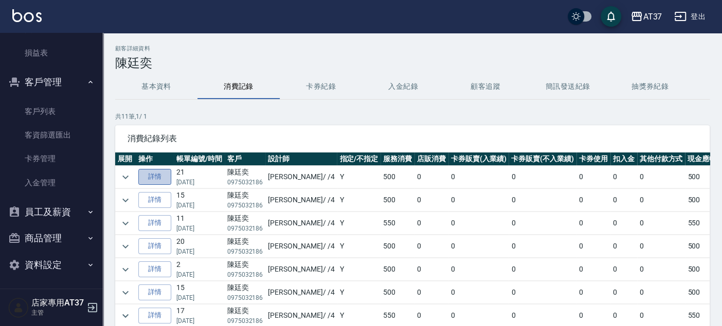
click at [157, 176] on link "詳情" at bounding box center [154, 177] width 33 height 16
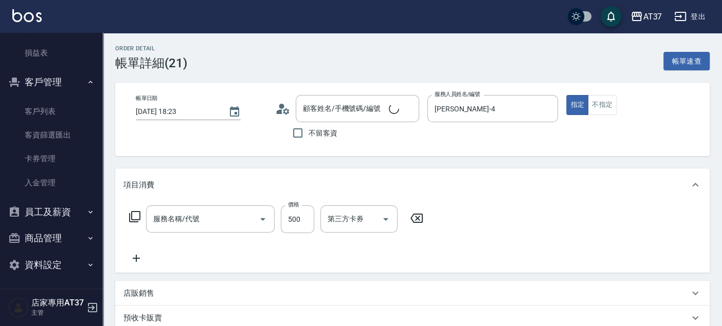
type input "2025/08/27 18:23"
type input "[PERSON_NAME]-4"
type input "陳廷奕/0975032186 /H295"
type input "B精油洗+剪(207)"
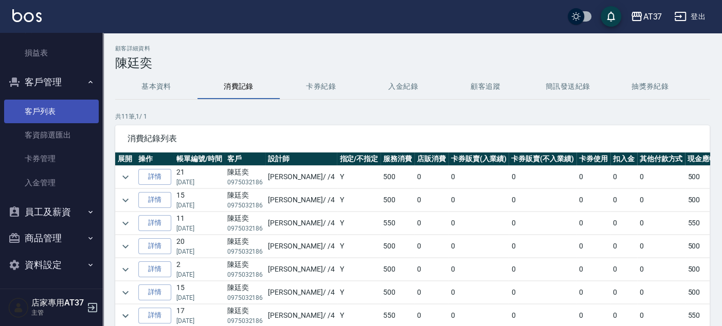
click at [31, 107] on link "客戶列表" at bounding box center [51, 112] width 95 height 24
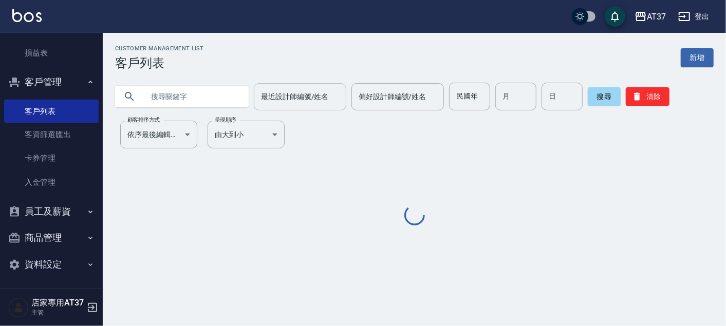
click at [294, 100] on input "最近設計師編號/姓名" at bounding box center [300, 97] width 83 height 18
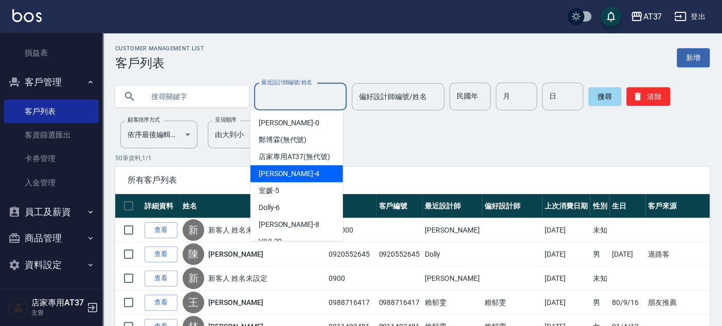
click at [292, 183] on div "Hannah -4" at bounding box center [296, 174] width 93 height 17
type input "[PERSON_NAME]-4"
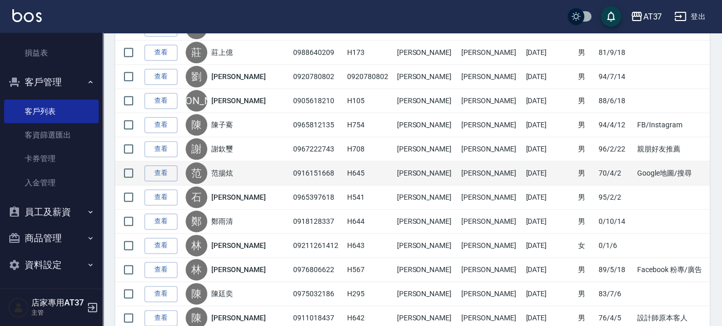
scroll to position [742, 0]
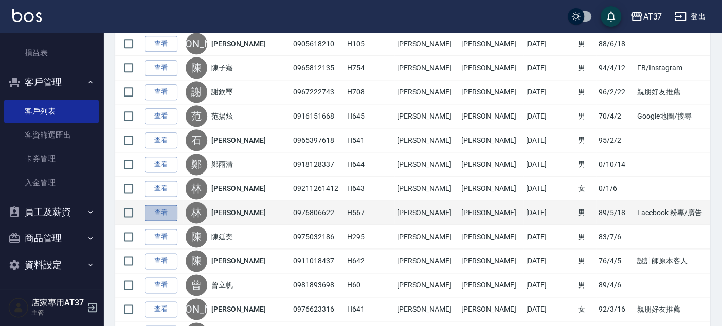
click at [168, 207] on link "查看" at bounding box center [160, 213] width 33 height 16
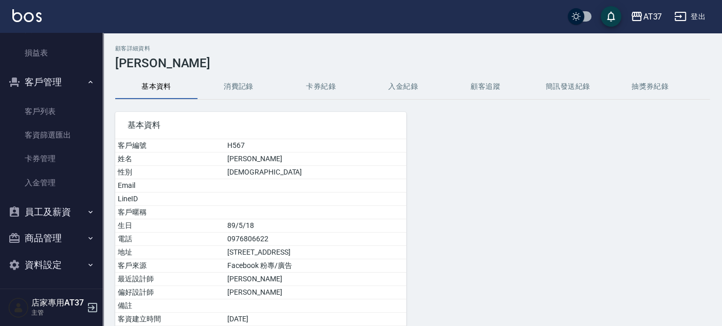
click at [249, 82] on button "消費記錄" at bounding box center [238, 87] width 82 height 25
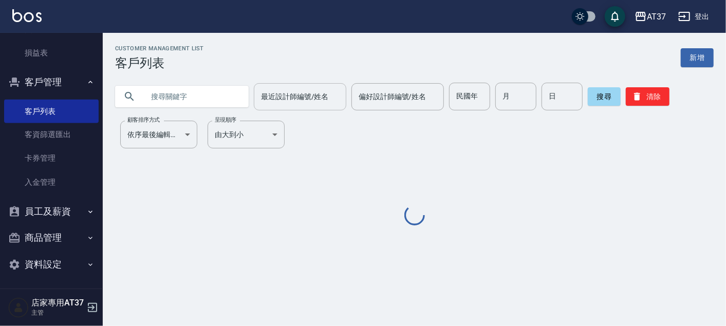
click at [267, 96] on input "最近設計師編號/姓名" at bounding box center [300, 97] width 83 height 18
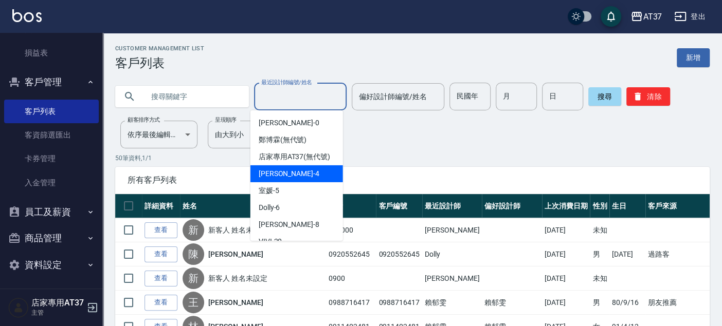
click at [283, 179] on span "Hannah -4" at bounding box center [289, 174] width 61 height 11
type input "[PERSON_NAME]-4"
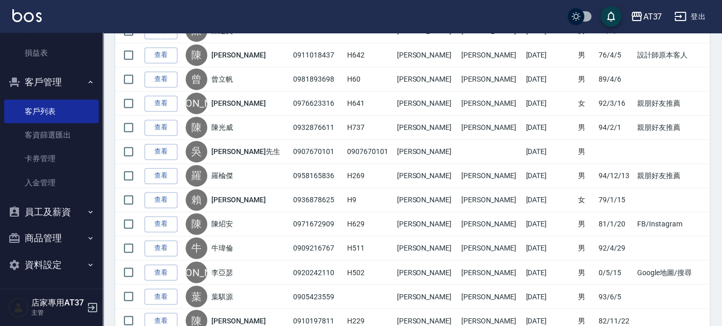
scroll to position [797, 0]
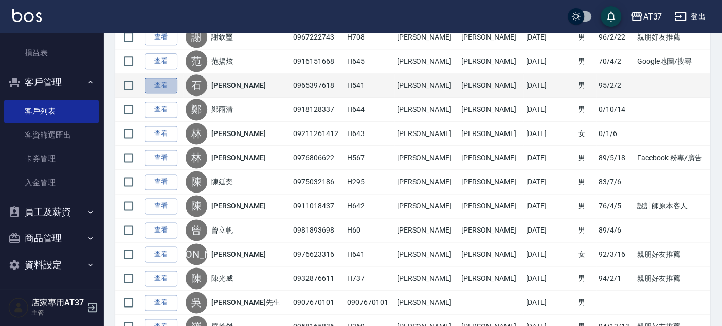
click at [167, 85] on link "查看" at bounding box center [160, 86] width 33 height 16
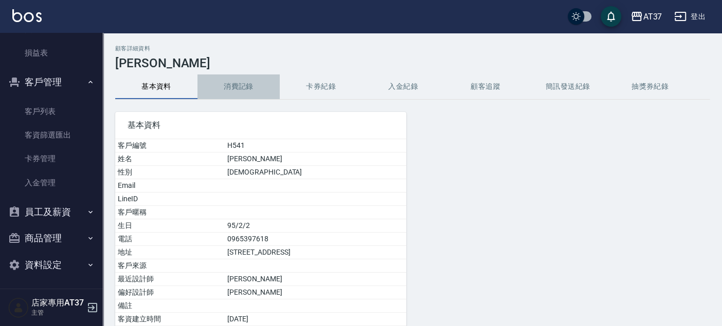
click at [248, 82] on button "消費記錄" at bounding box center [238, 87] width 82 height 25
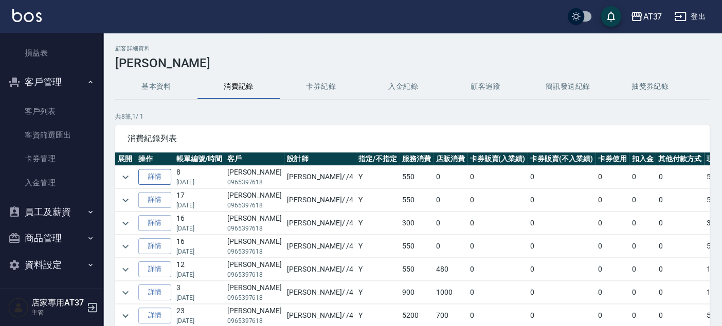
click at [168, 172] on link "詳情" at bounding box center [154, 177] width 33 height 16
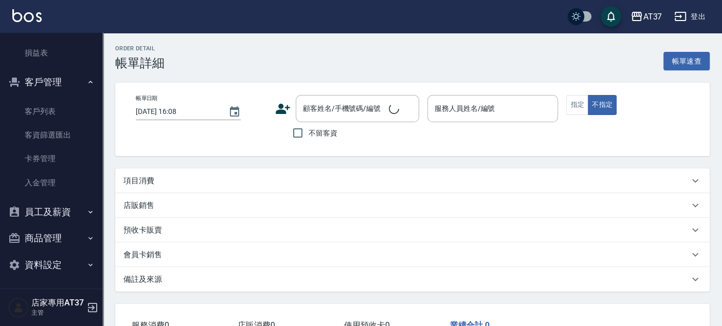
type input "2025/08/28 14:50"
type input "[PERSON_NAME]-4"
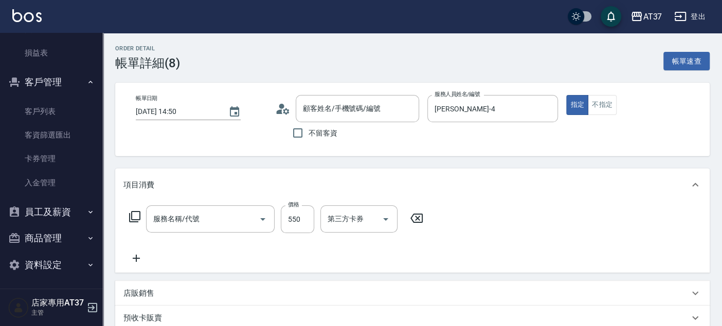
type input "石易萬奎/0965397618/H541"
type input "A級洗+剪(204)"
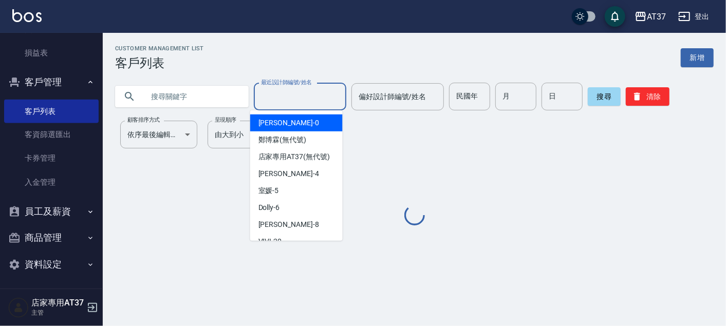
click at [302, 98] on input "最近設計師編號/姓名" at bounding box center [300, 97] width 83 height 18
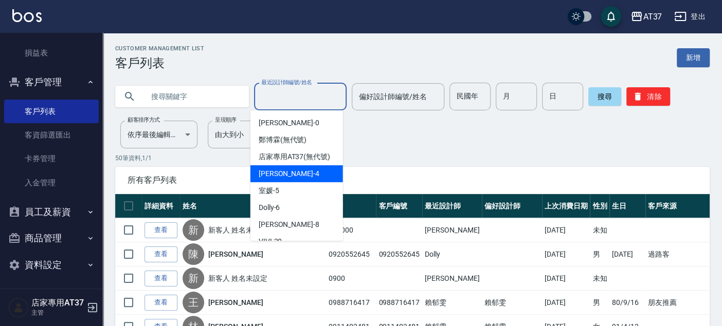
click at [284, 179] on span "Hannah -4" at bounding box center [289, 174] width 61 height 11
type input "[PERSON_NAME]-4"
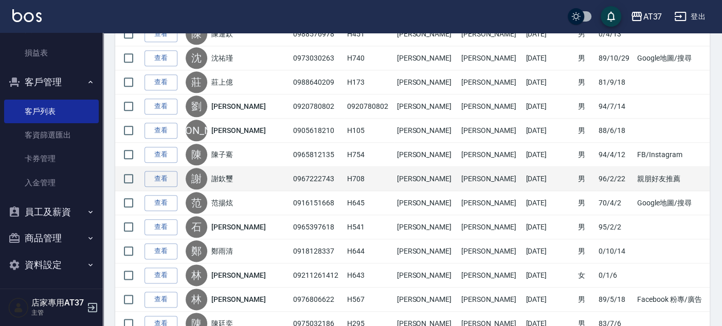
scroll to position [685, 0]
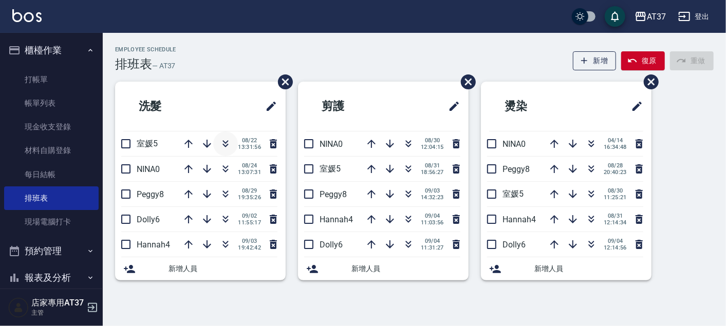
click at [225, 136] on button "button" at bounding box center [225, 144] width 25 height 25
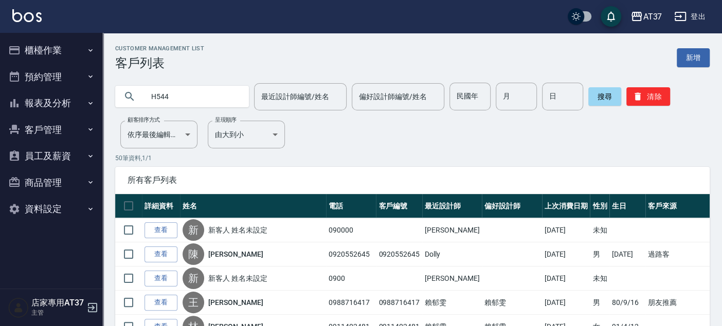
type input "H544"
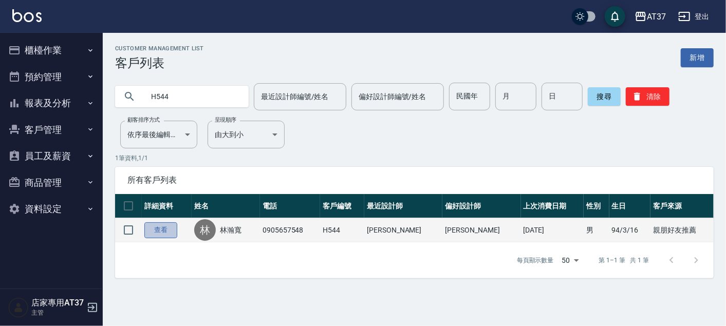
click at [163, 229] on link "查看" at bounding box center [160, 231] width 33 height 16
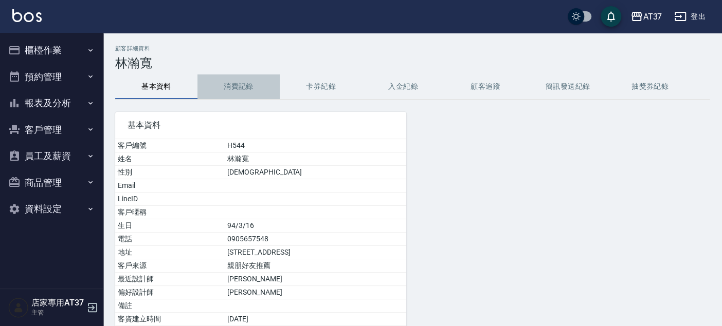
click at [247, 79] on button "消費記錄" at bounding box center [238, 87] width 82 height 25
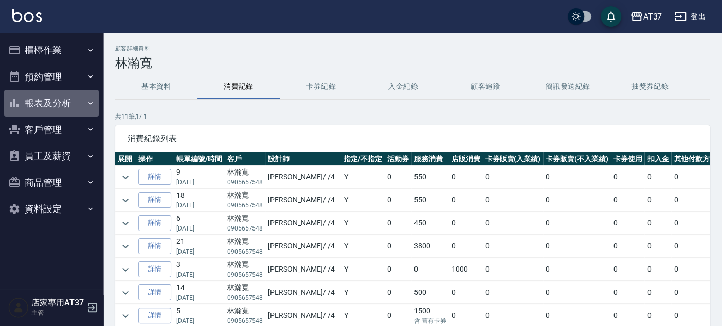
click at [71, 106] on button "報表及分析" at bounding box center [51, 103] width 95 height 27
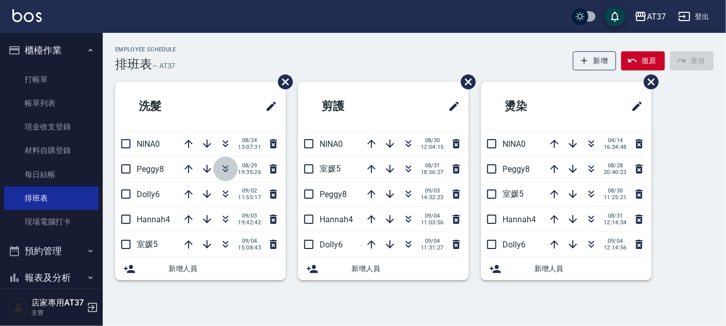
click at [226, 169] on icon "button" at bounding box center [226, 169] width 12 height 12
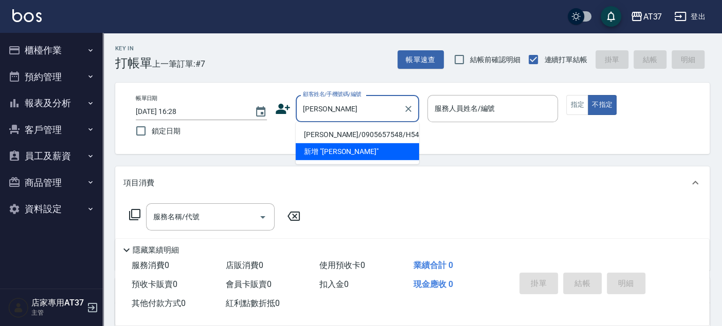
click at [325, 129] on li "[PERSON_NAME]/0905657548/H544" at bounding box center [357, 134] width 123 height 17
type input "[PERSON_NAME]/0905657548/H544"
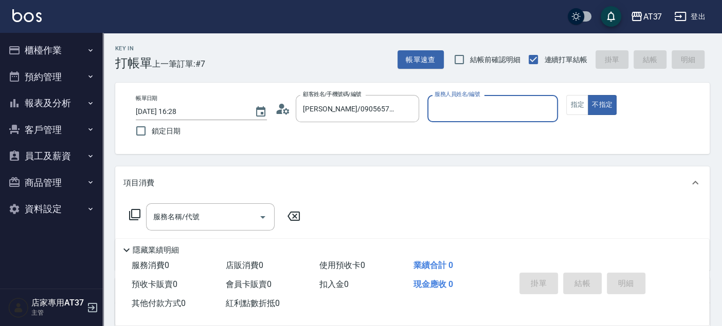
type input "[PERSON_NAME]-4"
drag, startPoint x: 580, startPoint y: 107, endPoint x: 559, endPoint y: 108, distance: 20.6
click at [580, 108] on button "指定" at bounding box center [577, 105] width 22 height 20
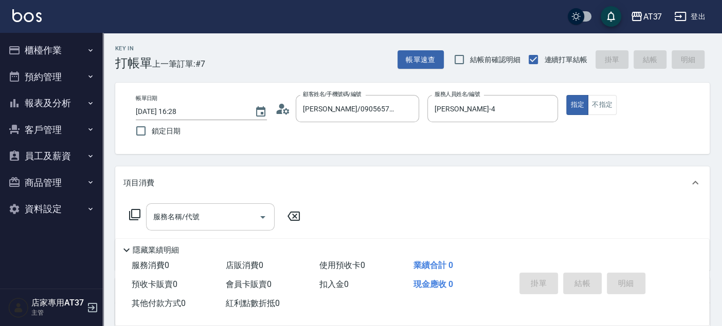
click at [160, 217] on div "服務名稱/代號 服務名稱/代號" at bounding box center [210, 217] width 129 height 27
type input "燙"
click at [135, 218] on icon at bounding box center [134, 214] width 11 height 11
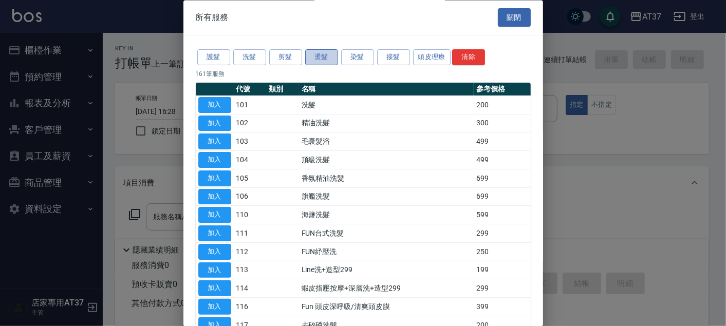
click at [327, 56] on button "燙髮" at bounding box center [321, 58] width 33 height 16
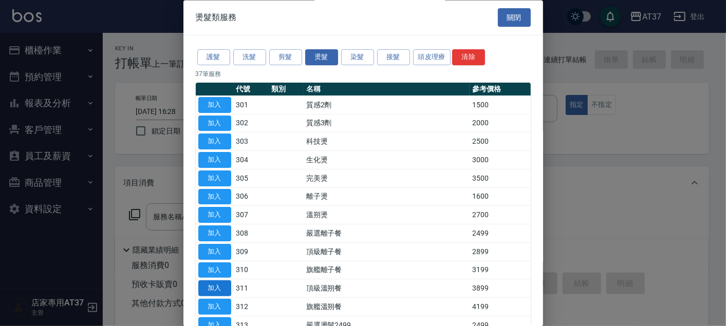
click at [224, 287] on button "加入" at bounding box center [214, 289] width 33 height 16
type input "頂級溫朔餐(311)"
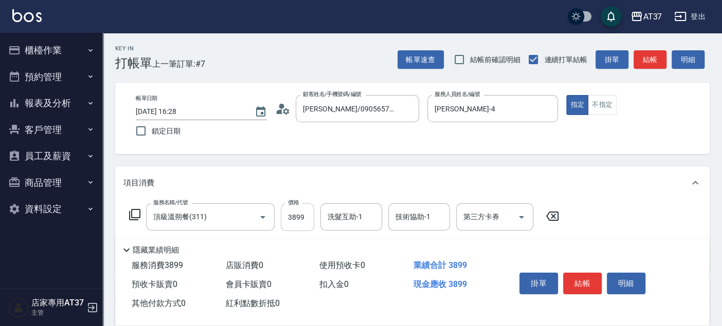
click at [286, 220] on input "3899" at bounding box center [297, 218] width 33 height 28
type input "3800"
click at [582, 282] on button "結帳" at bounding box center [582, 284] width 39 height 22
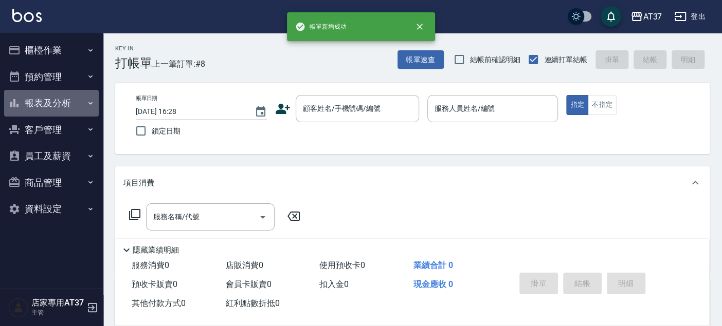
click at [63, 97] on button "報表及分析" at bounding box center [51, 103] width 95 height 27
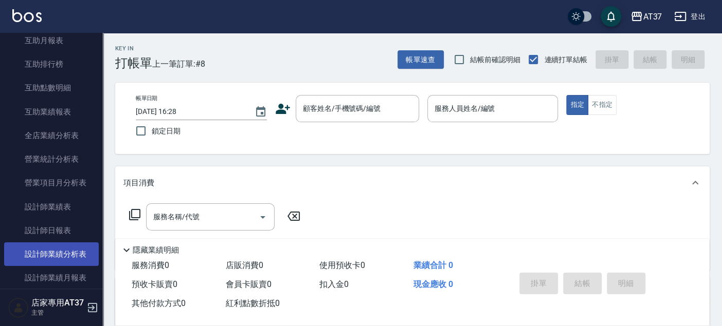
scroll to position [342, 0]
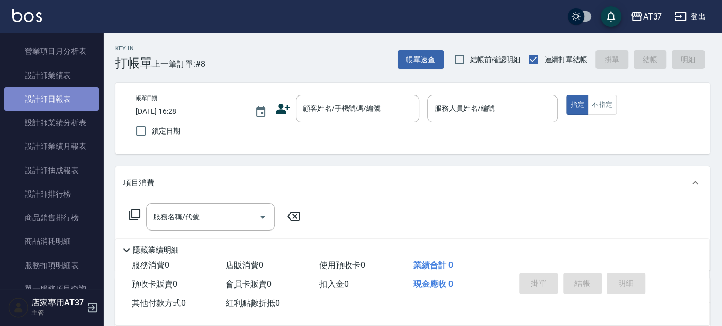
click at [66, 95] on link "設計師日報表" at bounding box center [51, 99] width 95 height 24
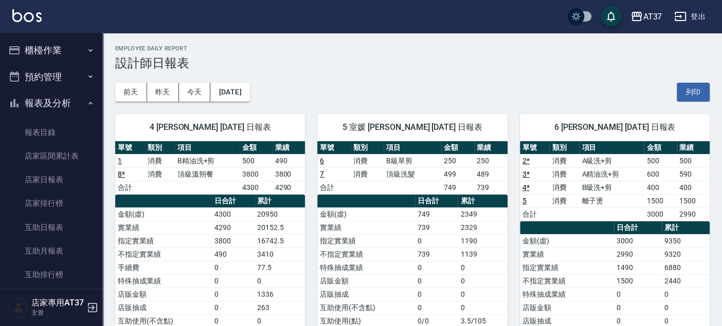
click at [58, 45] on button "櫃檯作業" at bounding box center [51, 50] width 95 height 27
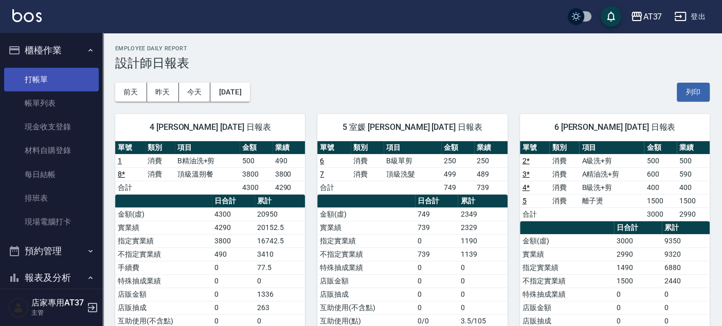
click at [58, 74] on link "打帳單" at bounding box center [51, 80] width 95 height 24
